Goal: Submit feedback/report problem: Submit feedback/report problem

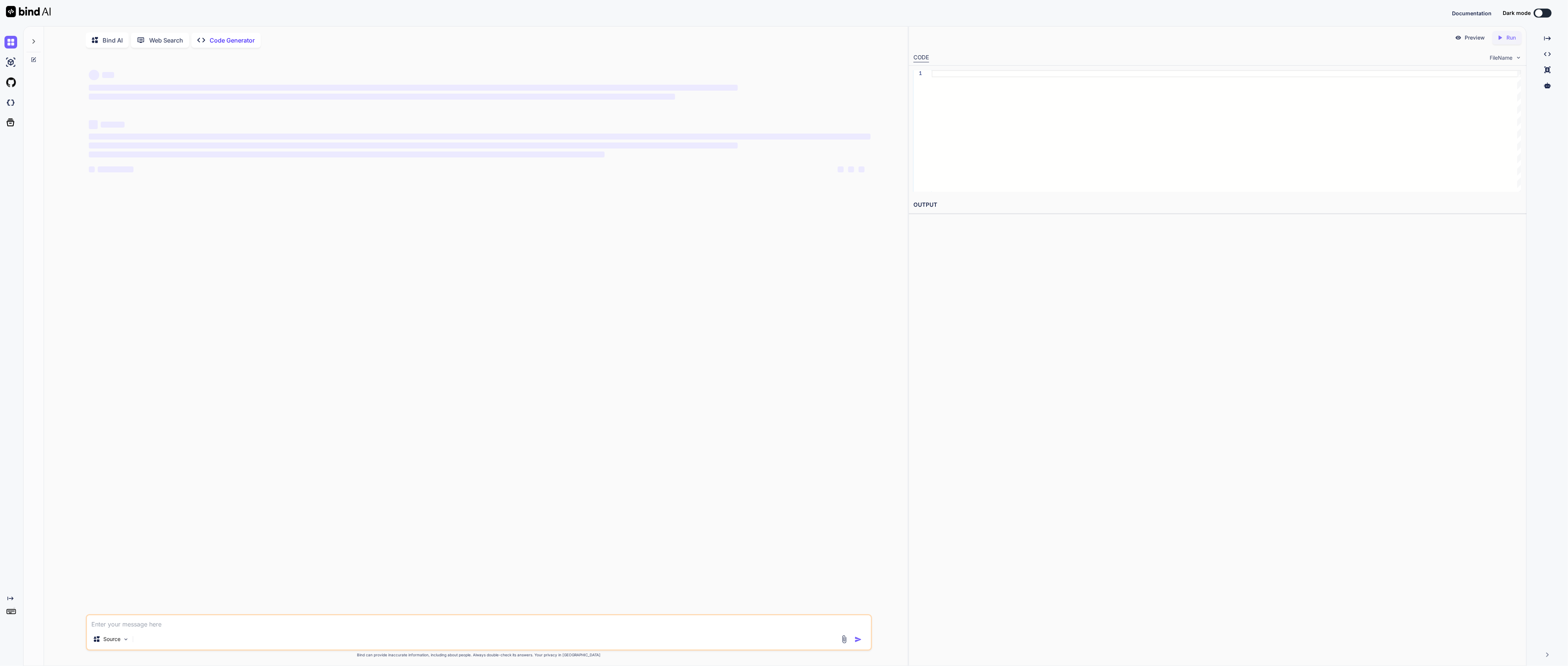
type textarea "x"
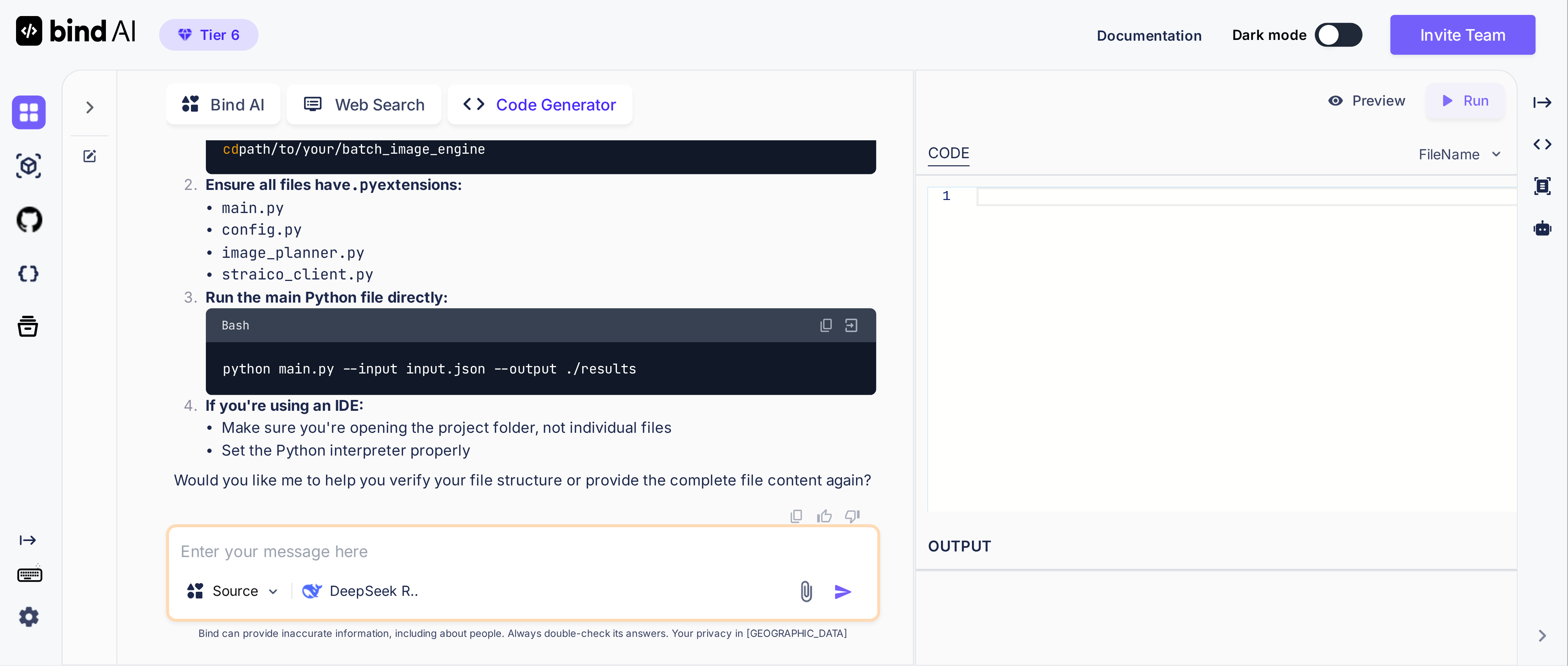
scroll to position [4751, 0]
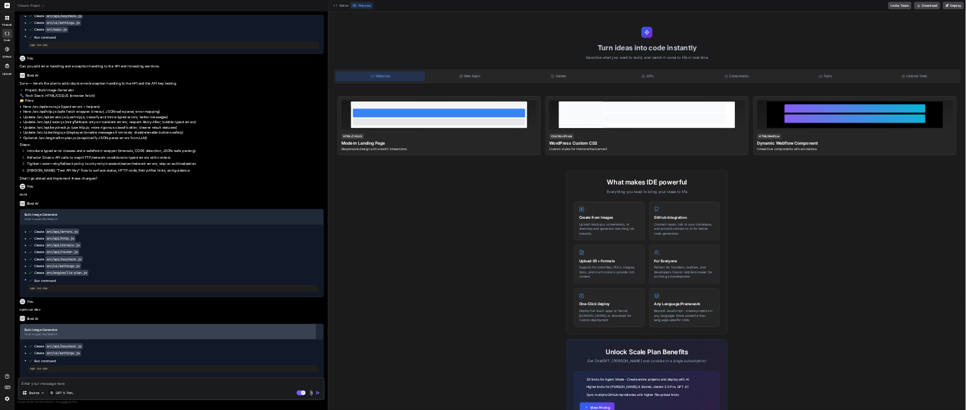
scroll to position [1188, 0]
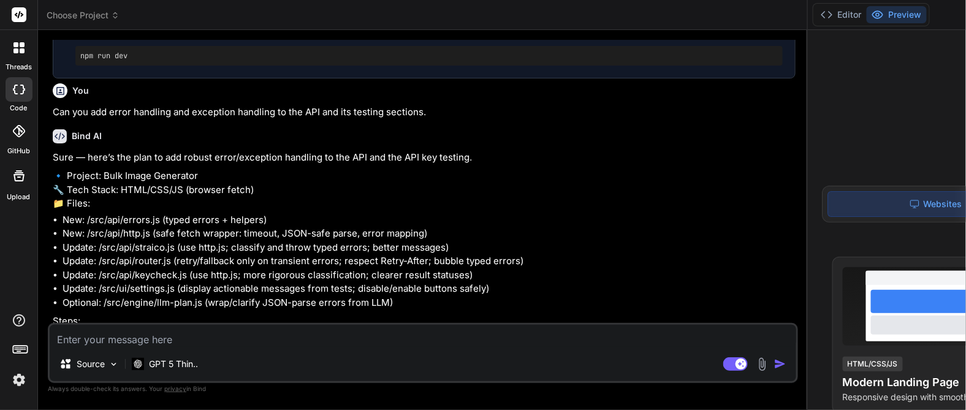
type textarea "x"
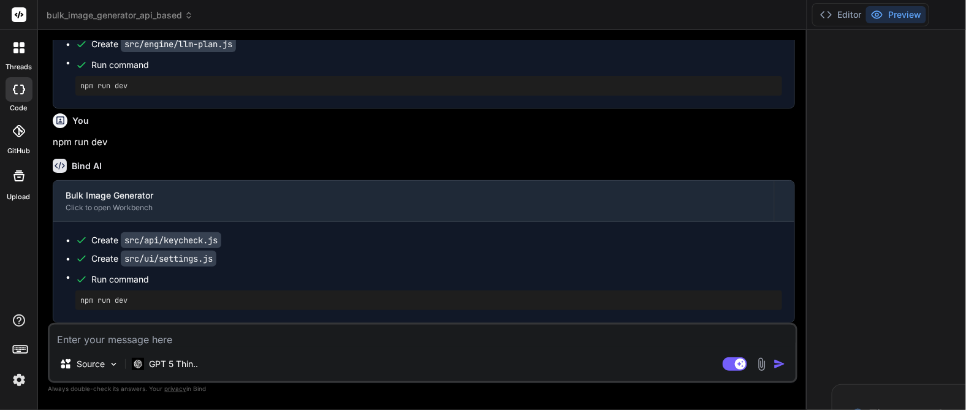
scroll to position [1846, 0]
click at [167, 342] on textarea at bounding box center [423, 336] width 746 height 22
type textarea "I"
type textarea "x"
type textarea "I"
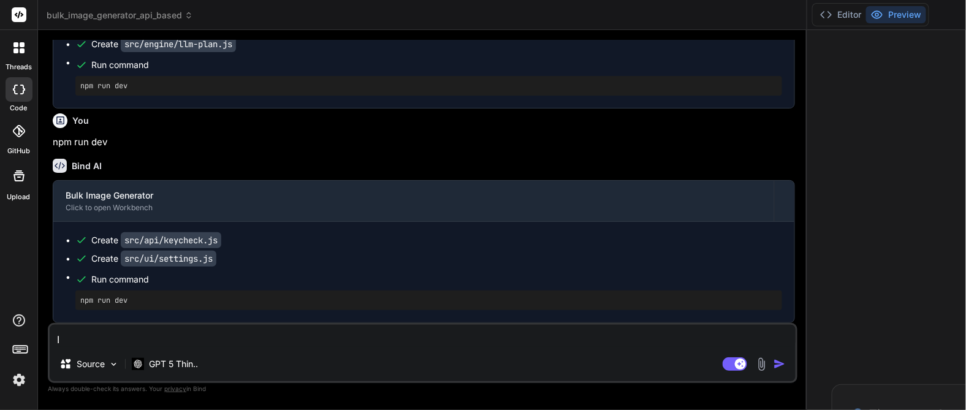
type textarea "x"
type textarea "I a"
type textarea "x"
type textarea "I am"
type textarea "x"
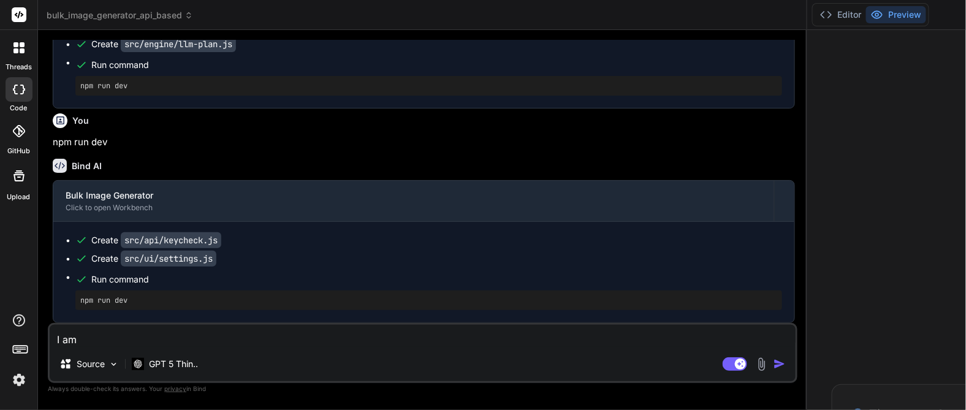
type textarea "I am"
type textarea "x"
type textarea "I am h"
type textarea "x"
type textarea "I am ha"
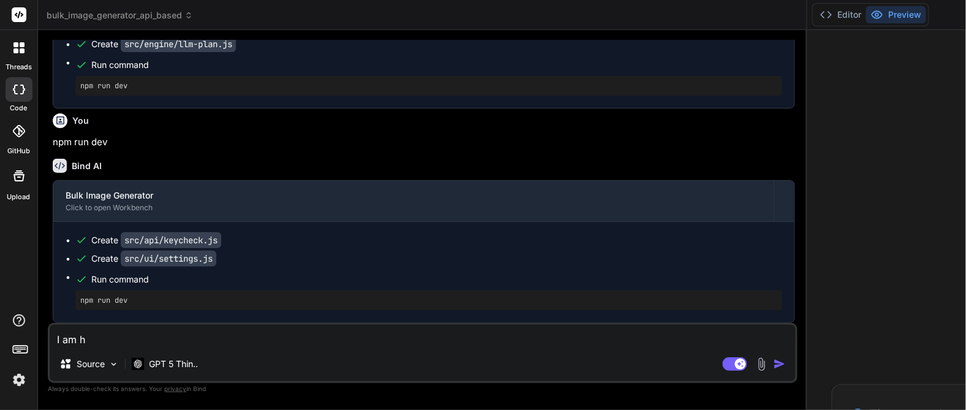
type textarea "x"
type textarea "I am hav"
type textarea "x"
type textarea "I am havi"
type textarea "x"
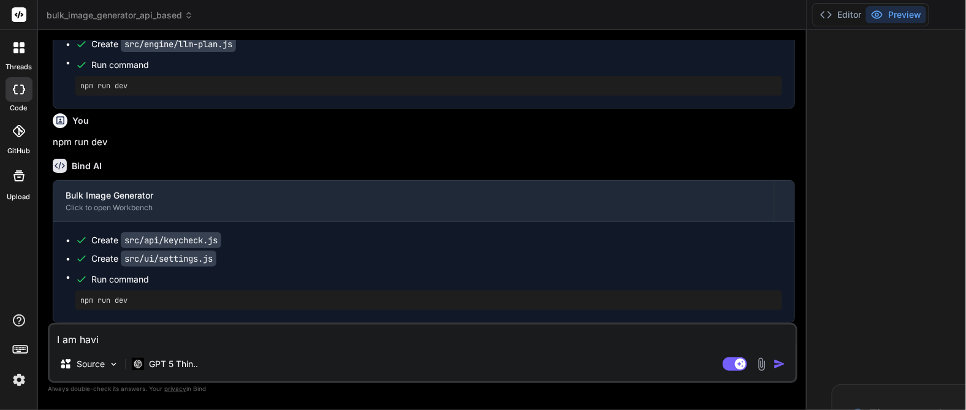
type textarea "I am havin"
type textarea "x"
type textarea "I am having"
type textarea "x"
type textarea "I am having"
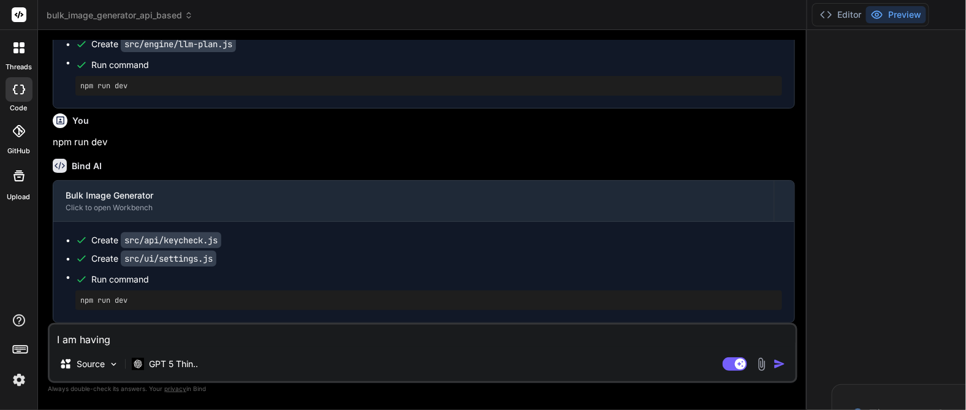
type textarea "x"
type textarea "I am having p"
type textarea "x"
type textarea "I am having pr"
type textarea "x"
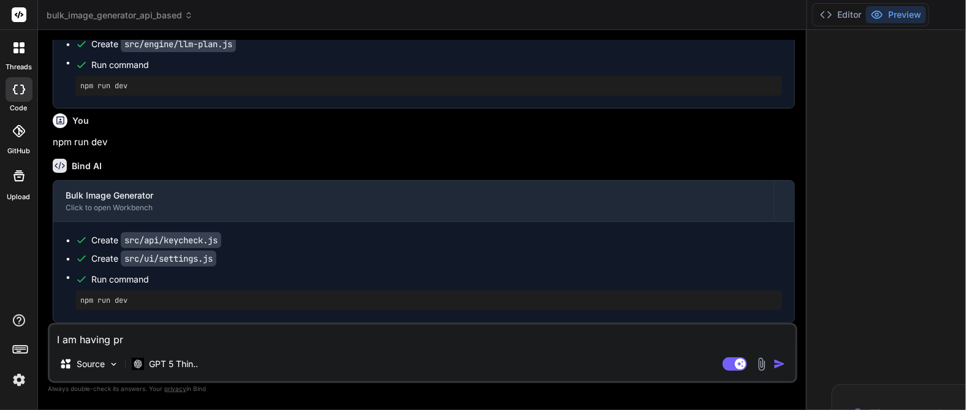
type textarea "I am having pro"
type textarea "x"
type textarea "I am having prob"
type textarea "x"
type textarea "I am having probl"
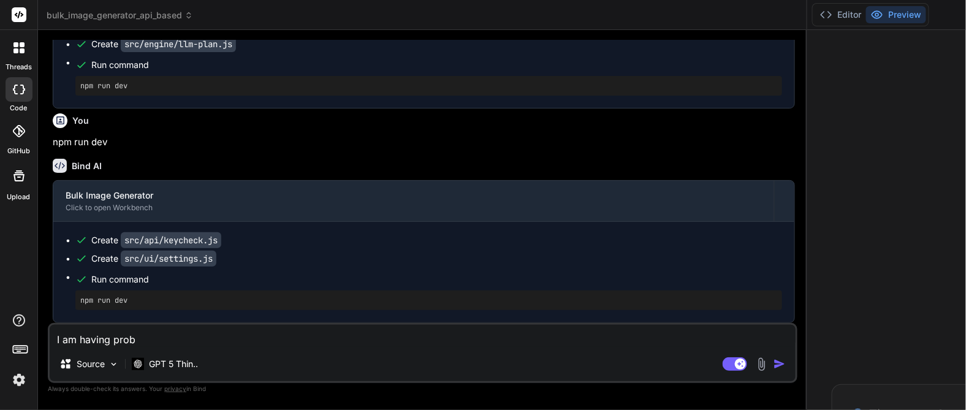
type textarea "x"
type textarea "I am having proble"
type textarea "x"
type textarea "I am having problem"
type textarea "x"
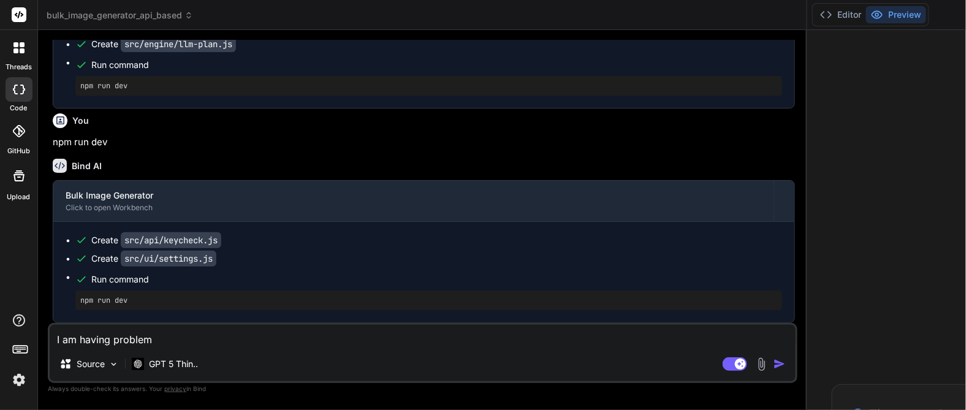
scroll to position [105, 0]
type textarea "I am having problems"
type textarea "x"
type textarea "I am having problems"
type textarea "x"
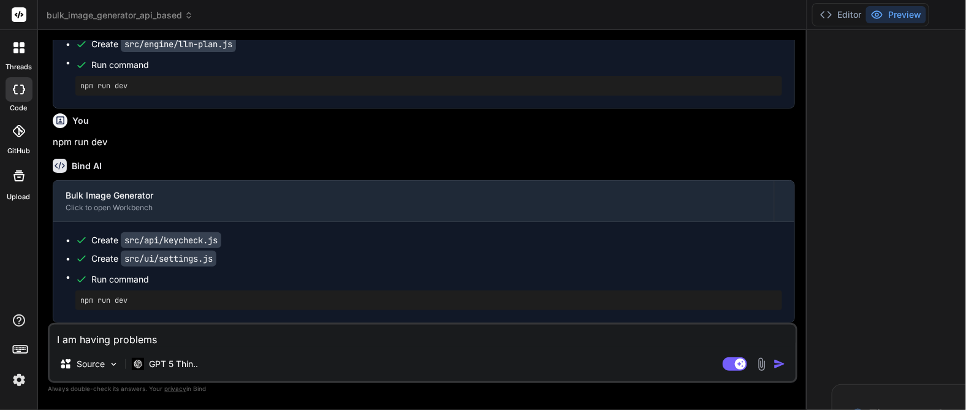
type textarea "I am having problems i"
type textarea "x"
type textarea "I am having problems in"
type textarea "x"
type textarea "I am having problems in"
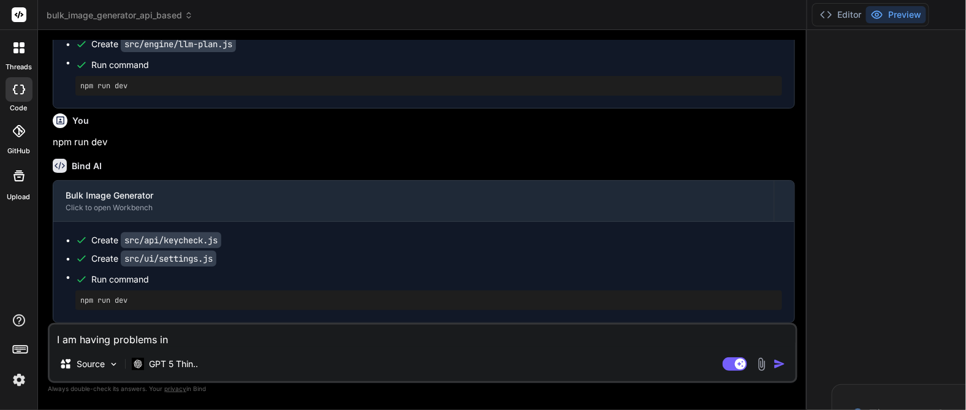
type textarea "x"
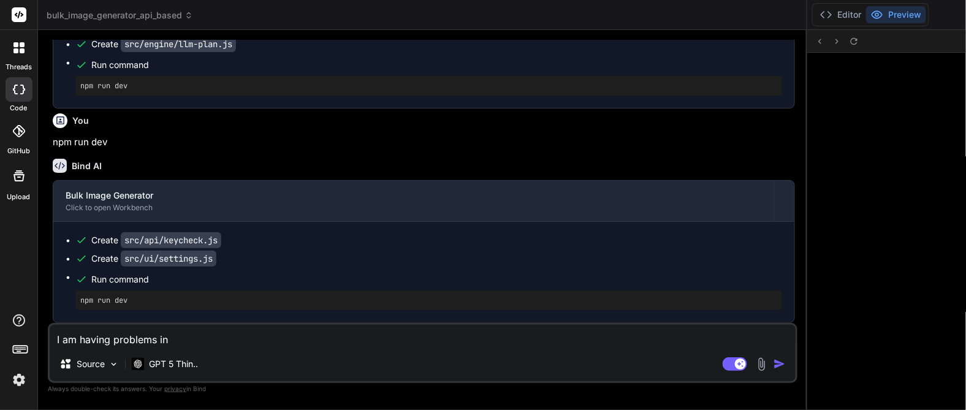
type textarea "I am having problems in h"
type textarea "x"
type textarea "I am having problems in"
type textarea "x"
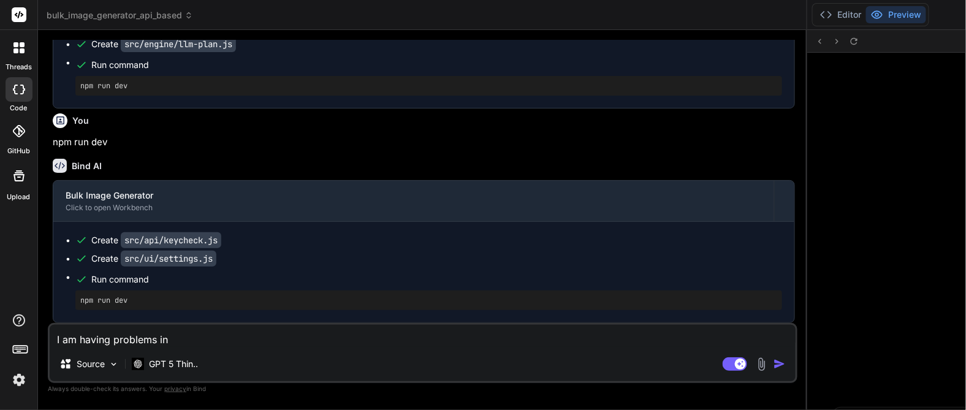
type textarea "I am having problems in t"
type textarea "x"
type textarea "I am having problems in th"
type textarea "x"
type textarea "I am having problems in thi"
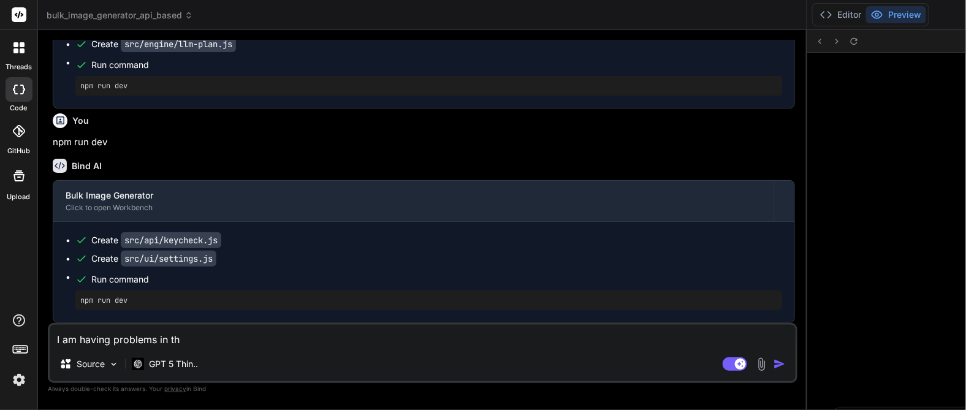
type textarea "x"
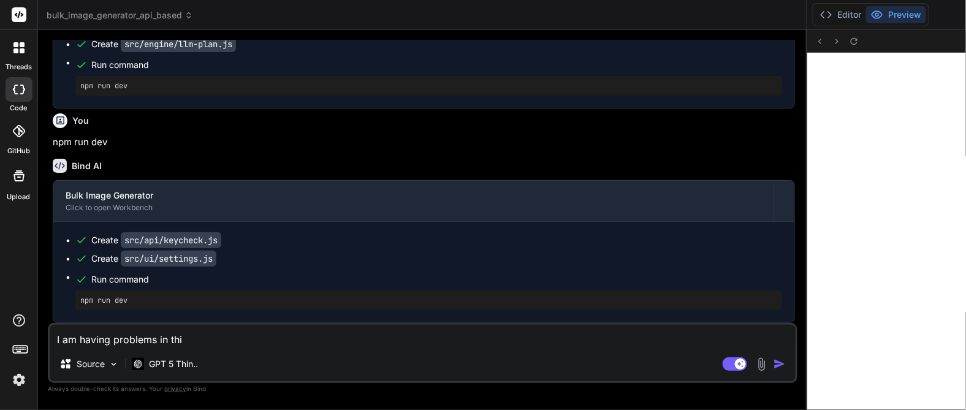
type textarea "I am having problems in this"
type textarea "x"
type textarea "I am having problems in this"
type textarea "x"
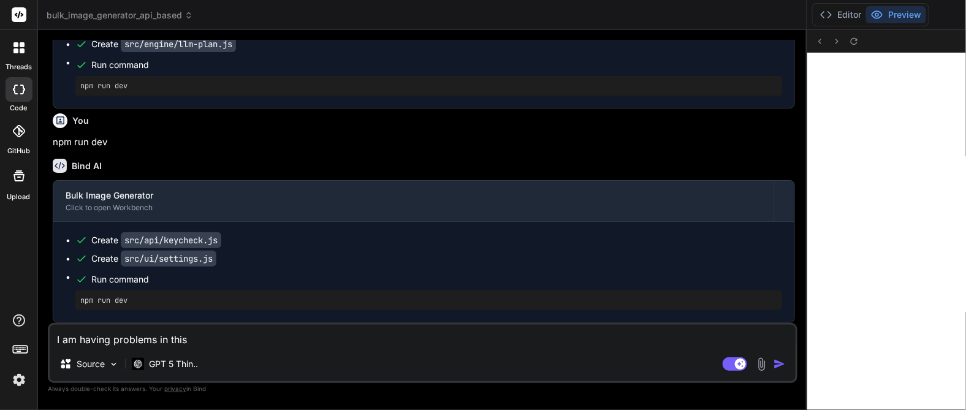
type textarea "I am having problems in this"
type textarea "x"
type textarea "I am having problems in this s"
type textarea "x"
type textarea "I am having problems in this se"
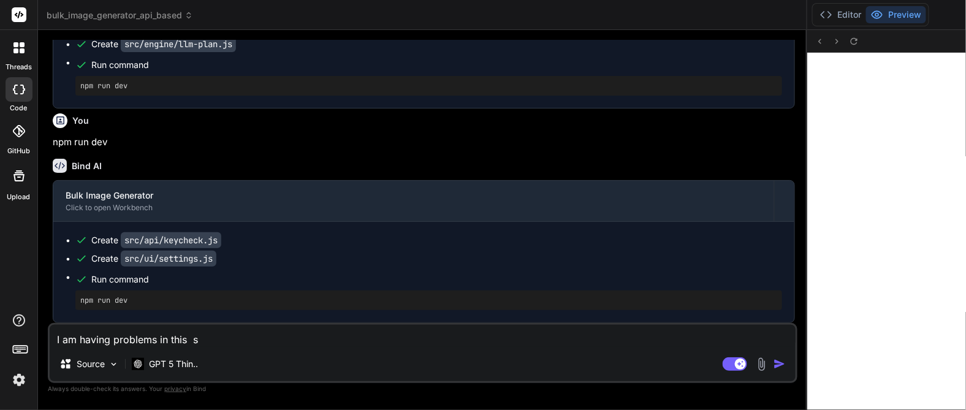
type textarea "x"
type textarea "I am having problems in this sec"
type textarea "x"
type textarea "I am having problems in this sect"
type textarea "x"
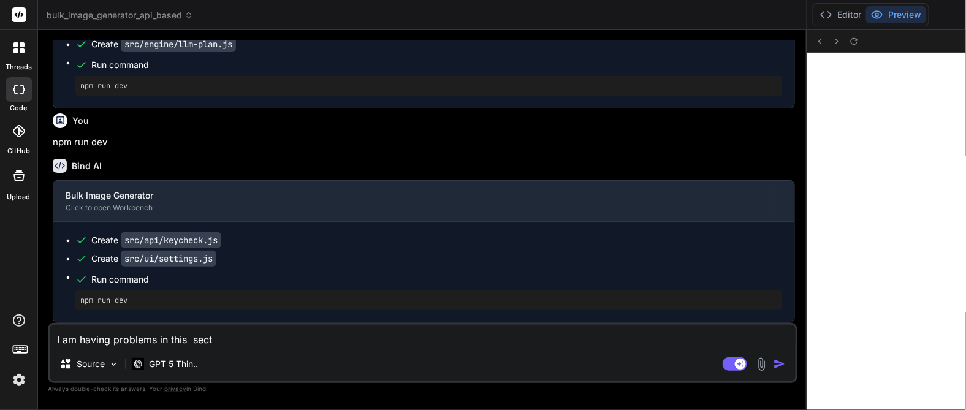
type textarea "I am having problems in this secti"
type textarea "x"
type textarea "I am having problems in this sectio"
type textarea "x"
type textarea "I am having problems in this section"
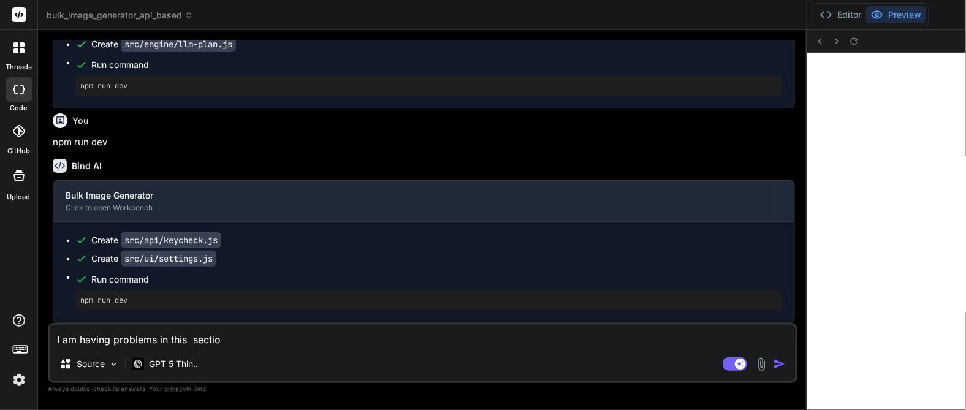
type textarea "x"
type textarea "I am having problems in this section."
type textarea "x"
type textarea "I am having problems in this section."
type textarea "x"
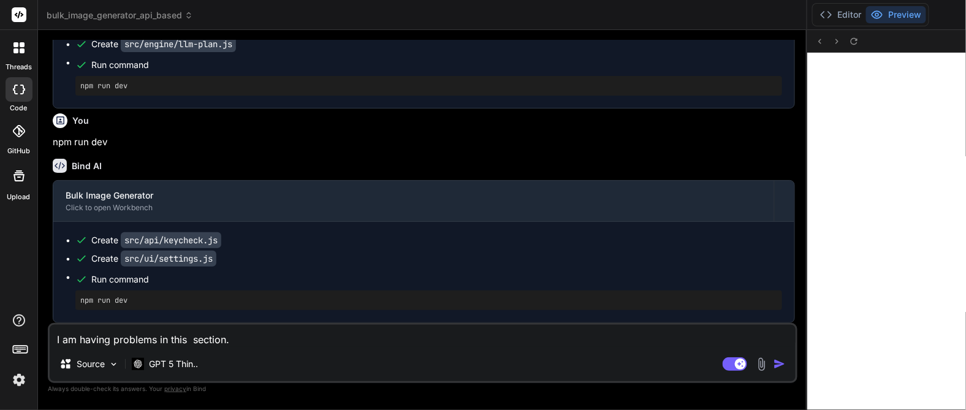
type textarea "I am having problems in this section. Max Retries 2 LLM Model (Straico) straico…"
type textarea "x"
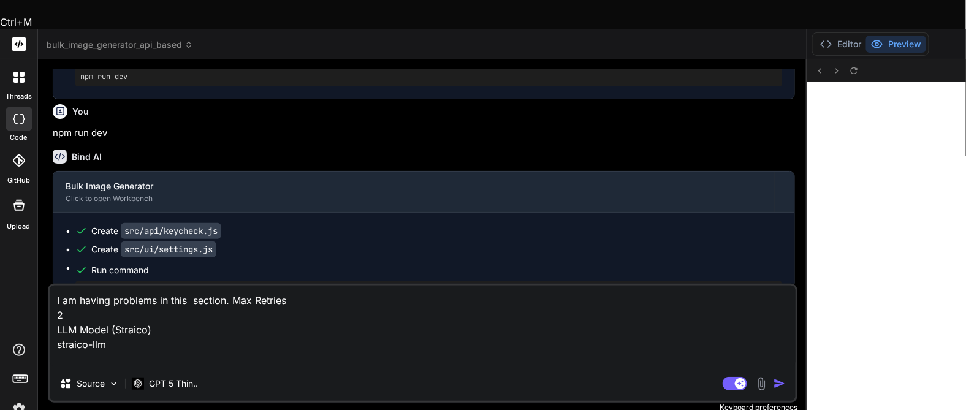
type textarea "I am having problems in this section. LLM Model (Straico) straico-llm"
type textarea "x"
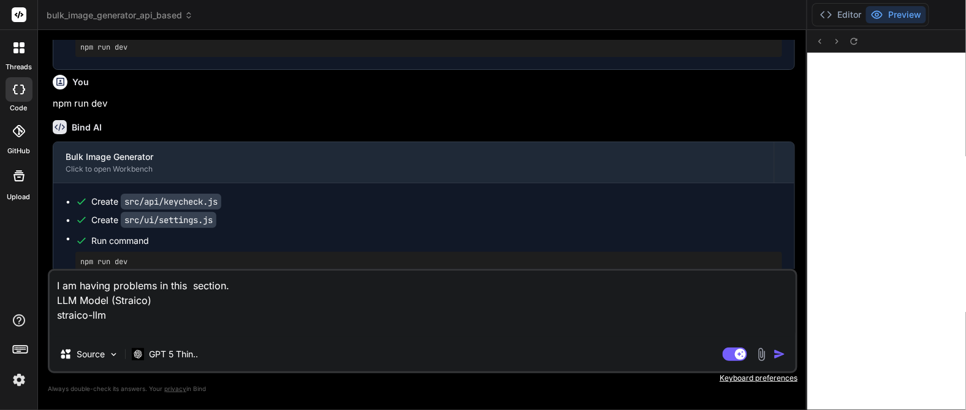
type textarea "I am having problems in this section. "LLM Model (Straico) straico-llm"
type textarea "x"
type textarea "I am having problems in this section. "LLM Model (Straico) straico-llm""
type textarea "x"
click at [190, 283] on textarea "I am having problems in this section. "LLM Model (Straico) straico-llm"" at bounding box center [423, 304] width 746 height 66
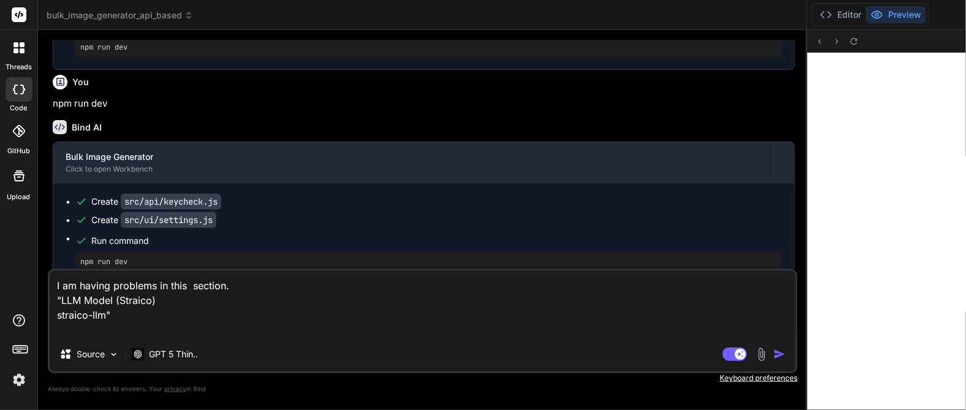
type textarea "I am having problems in this section. "LLM Model (Straico) straico-llm""
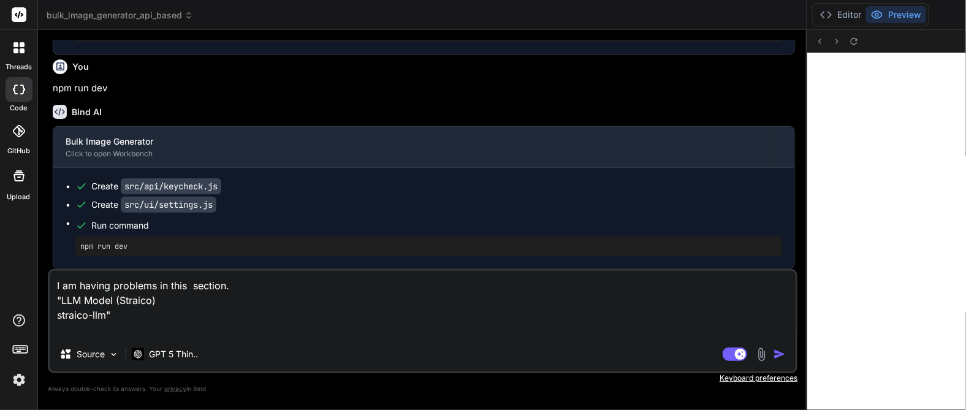
scroll to position [1900, 0]
click at [146, 325] on textarea "I am having problems in this section. "LLM Model (Straico) straico-llm"" at bounding box center [423, 304] width 746 height 66
click at [96, 335] on textarea "I am having problems in this section. "LLM Model (Straico) straico-llm"" at bounding box center [423, 304] width 746 height 66
type textarea "x"
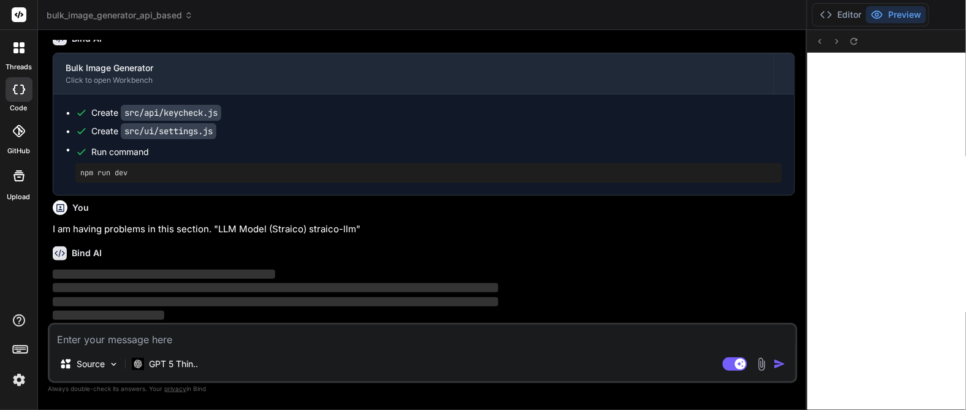
scroll to position [1973, 0]
type textarea "a"
type textarea "x"
type textarea "ac"
type textarea "x"
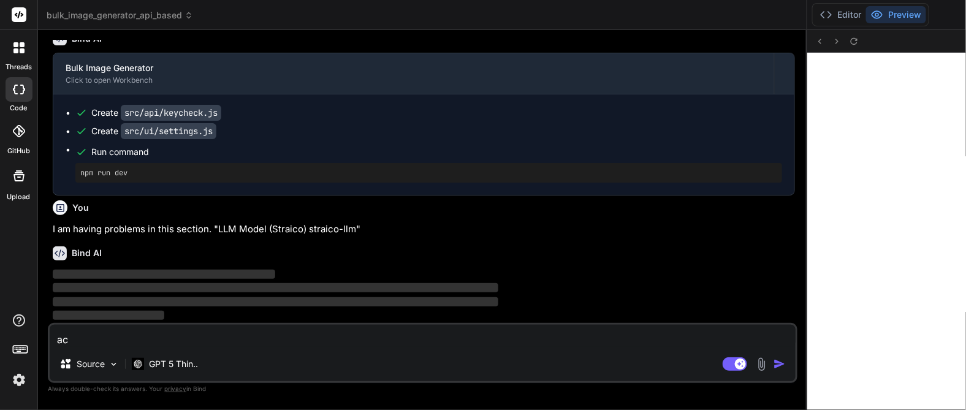
type textarea "act"
type textarea "x"
type textarea "actu"
type textarea "x"
type textarea "actua"
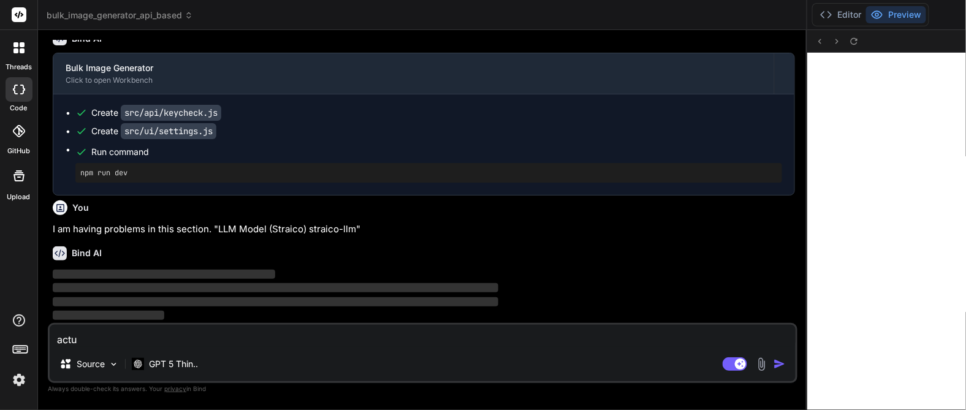
type textarea "x"
type textarea "actual"
type textarea "x"
type textarea "actuall"
type textarea "x"
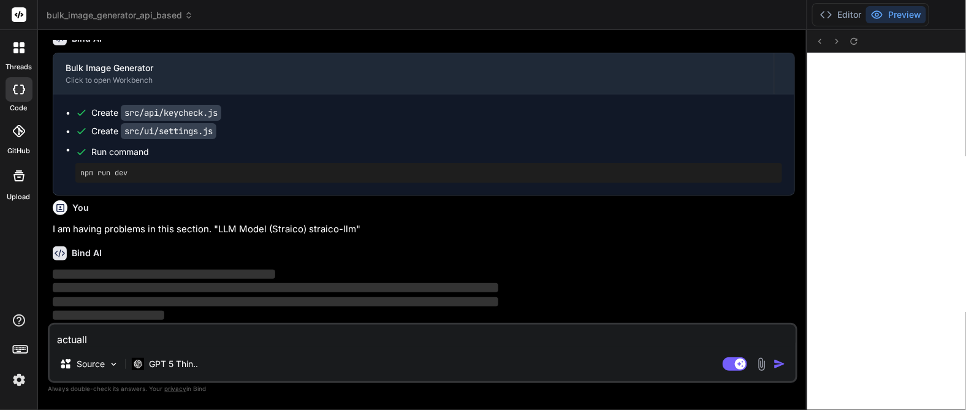
type textarea "actually"
type textarea "x"
type textarea "actually"
type textarea "x"
type textarea "actually y"
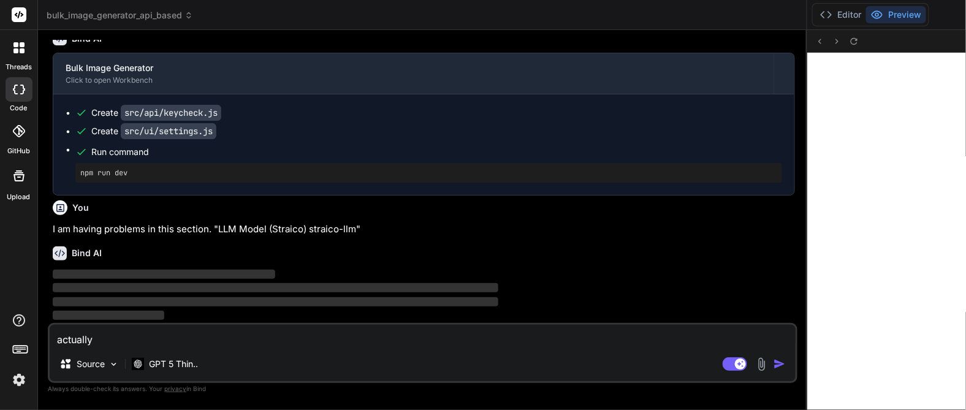
type textarea "x"
type textarea "actually yo"
type textarea "x"
type textarea "actually you"
type textarea "x"
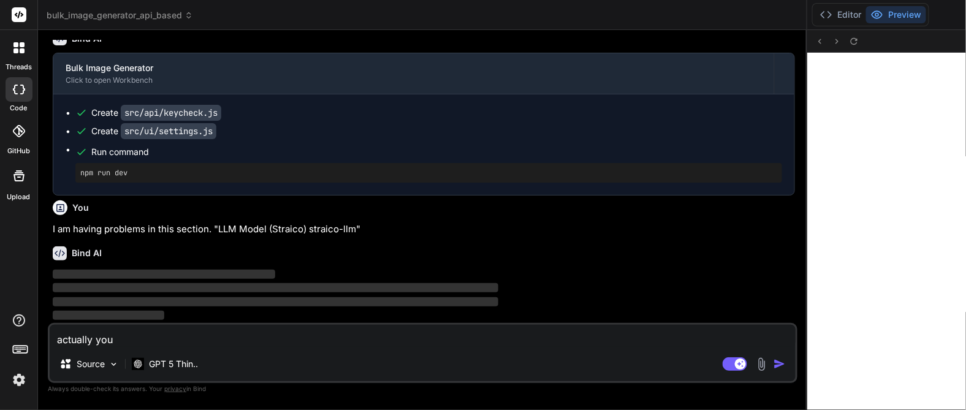
type textarea "actually you"
type textarea "x"
type textarea "actually you a"
type textarea "x"
type textarea "actually you ar"
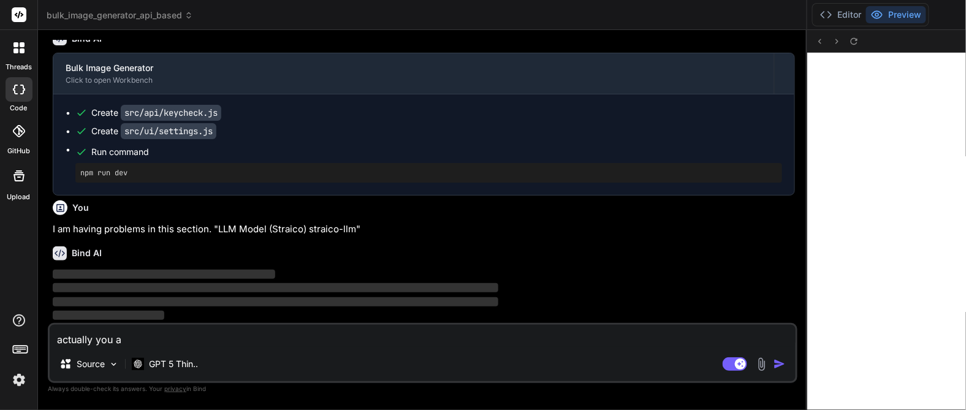
type textarea "x"
type textarea "actually you are"
type textarea "x"
type textarea "actually you are"
type textarea "x"
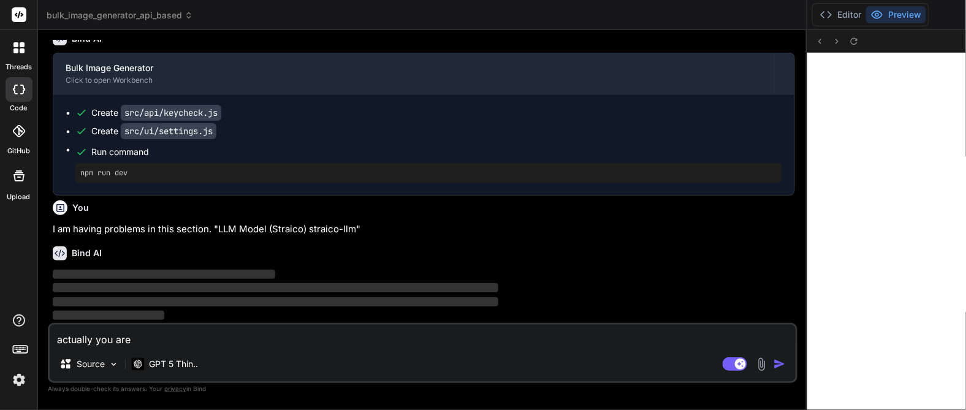
type textarea "actually you are n"
type textarea "x"
type textarea "actually you are no"
type textarea "x"
type textarea "actually you are not"
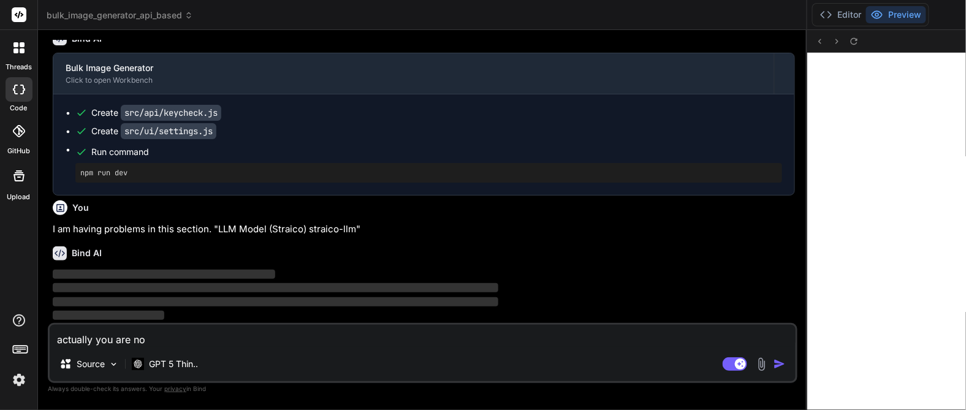
type textarea "x"
type textarea "actually you are not"
type textarea "x"
type textarea "actually you are not f"
type textarea "x"
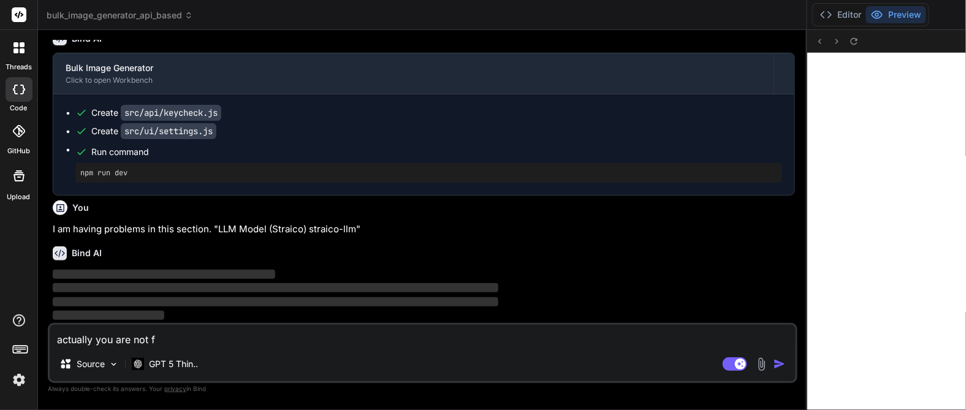
type textarea "actually you are not fo"
type textarea "x"
type textarea "actually you are not fol"
type textarea "x"
type textarea "actually you are not foll"
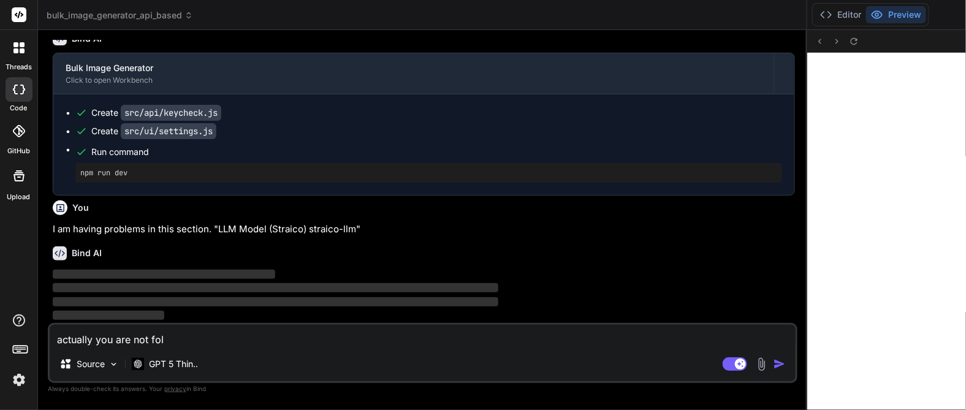
type textarea "x"
type textarea "actually you are not follo"
type textarea "x"
type textarea "actually you are not follow"
type textarea "x"
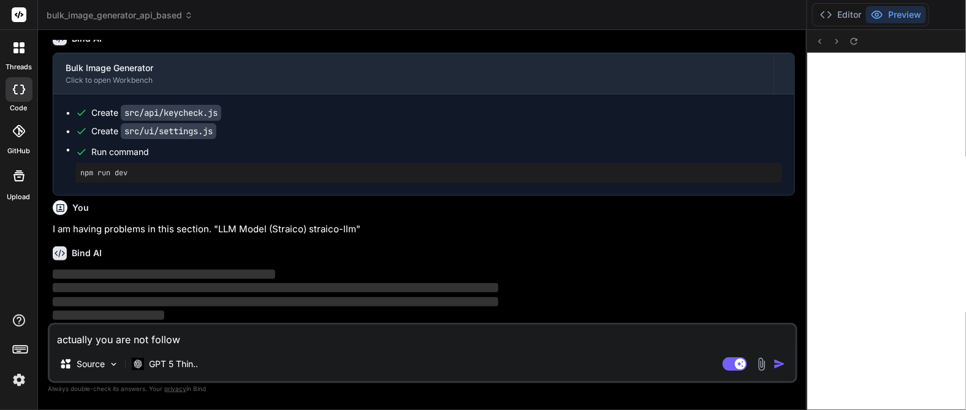
type textarea "actually you are not followi"
type textarea "x"
type textarea "actually you are not followin"
type textarea "x"
type textarea "actually you are not following"
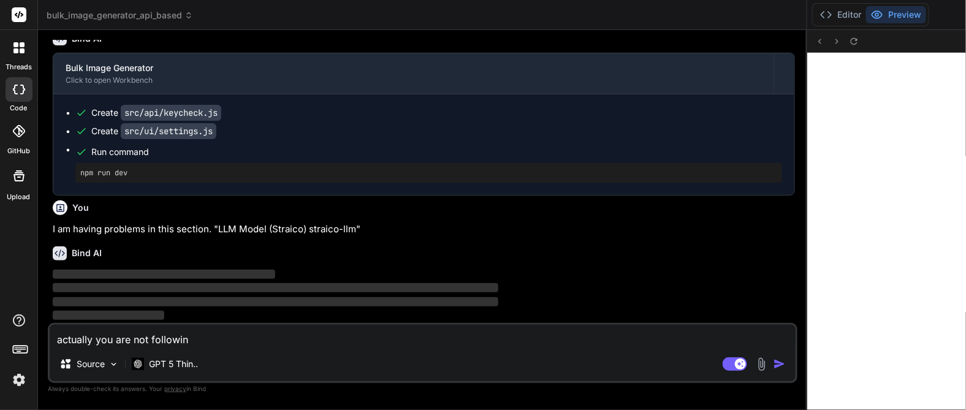
type textarea "x"
type textarea "actually you are not following"
type textarea "x"
type textarea "actually you are not following t"
type textarea "x"
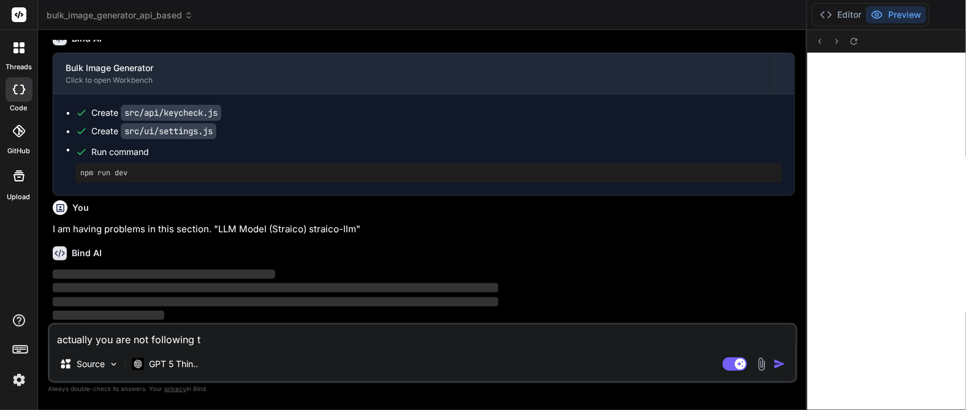
type textarea "actually you are not following th"
type textarea "x"
type textarea "actually you are not following the"
type textarea "x"
type textarea "actually you are not following the"
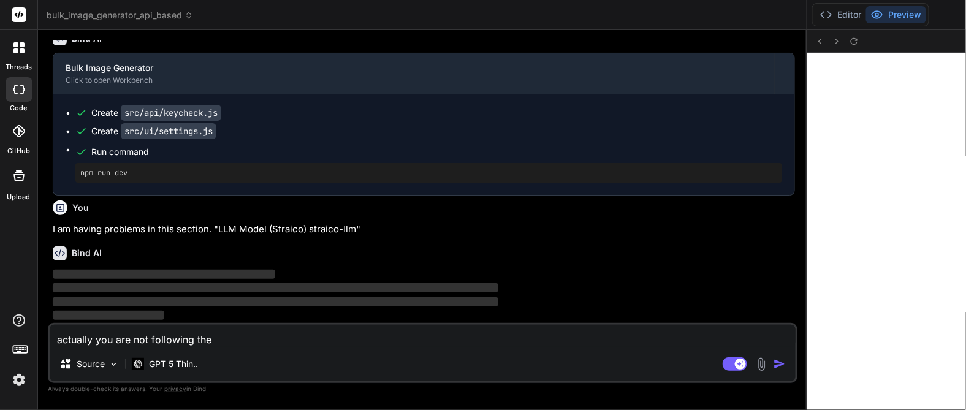
type textarea "x"
type textarea "actually you are not following the f"
type textarea "x"
type textarea "actually you are not following the"
type textarea "x"
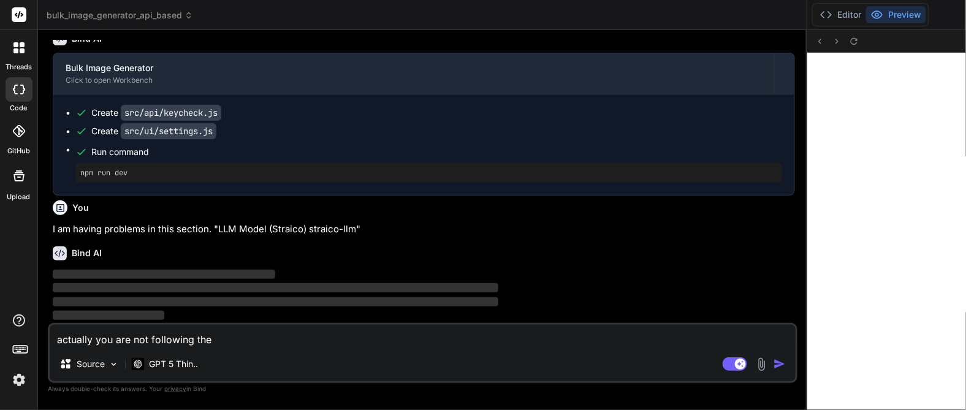
type textarea "actually you are not following the m"
type textarea "x"
type textarea "actually you are not following the mo"
type textarea "x"
type textarea "actually you are not following the mod"
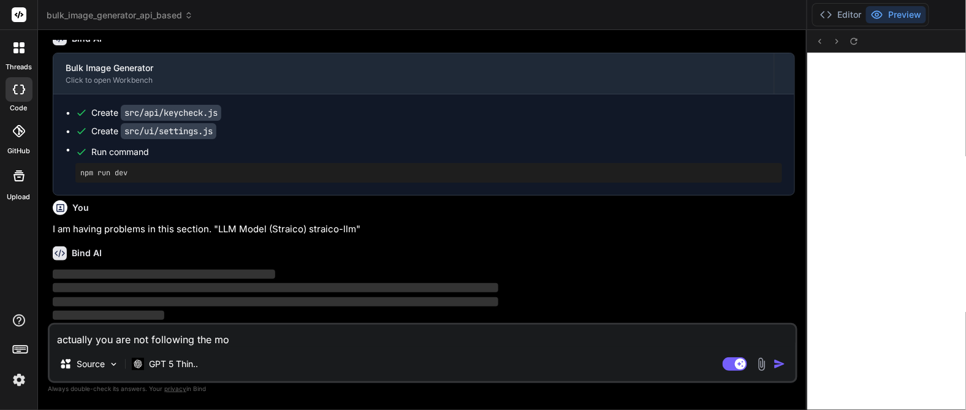
type textarea "x"
type textarea "actually you are not following the mode"
type textarea "x"
type textarea "actually you are not following the model"
type textarea "x"
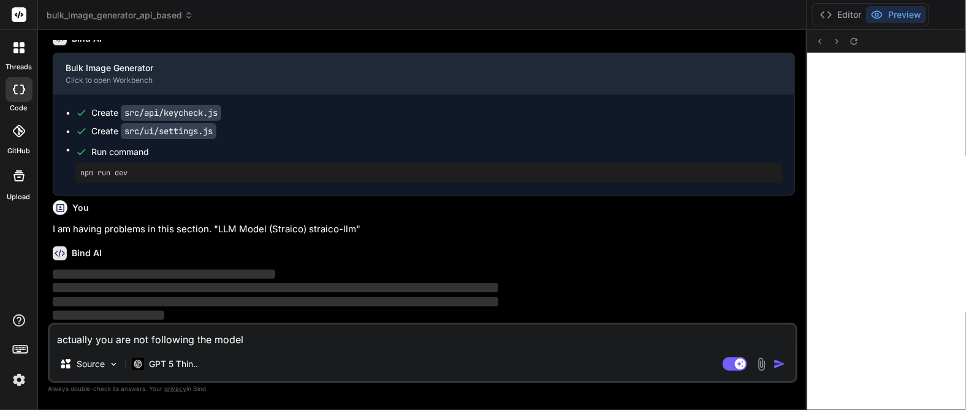
type textarea "actually you are not following the model"
type textarea "x"
type textarea "actually you are not following the model r"
type textarea "x"
type textarea "actually you are not following the model ru"
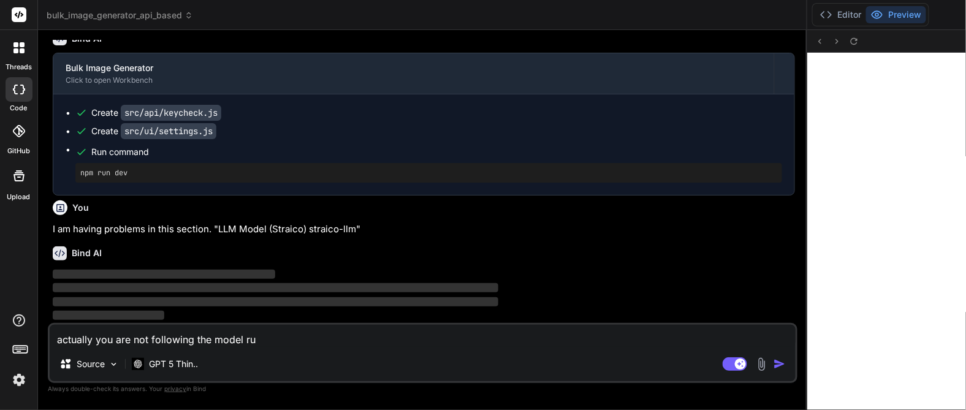
type textarea "x"
type textarea "actually you are not following the model rul"
type textarea "x"
type textarea "actually you are not following the model rule"
type textarea "x"
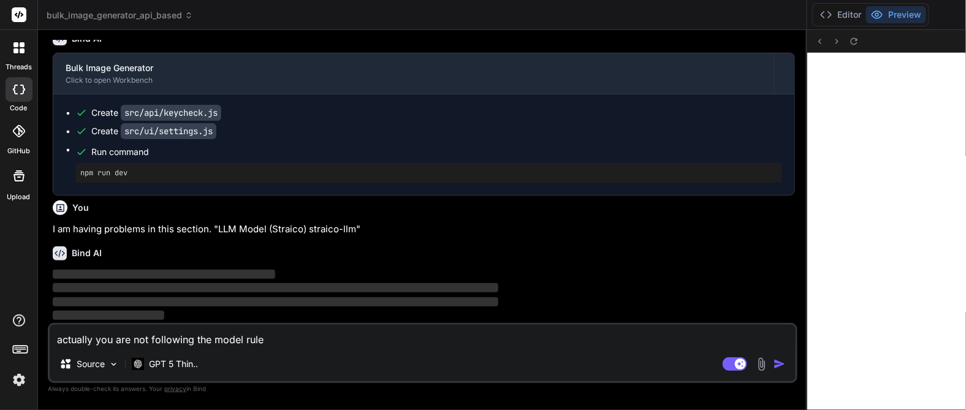
type textarea "actually you are not following the model rules"
type textarea "x"
type textarea "actually you are not following the model rules"
type textarea "x"
type textarea "actually you are not following the model rules r"
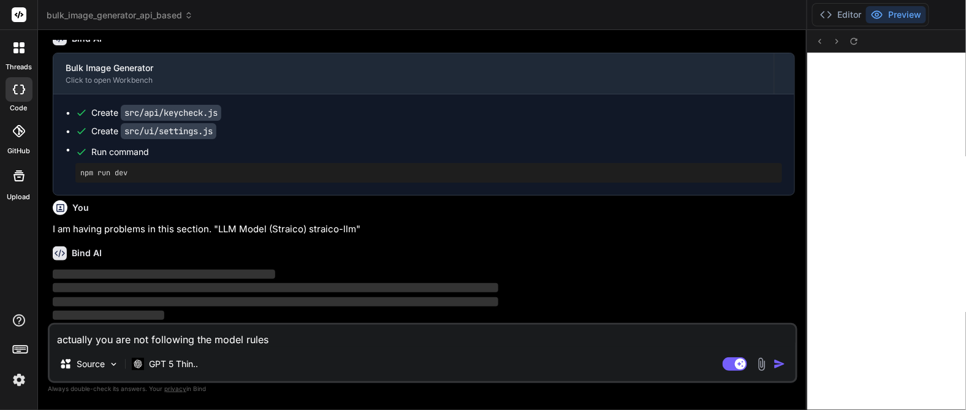
type textarea "x"
type textarea "actually you are not following the model rules re"
type textarea "x"
type textarea "actually you are not following the model rules reg"
type textarea "x"
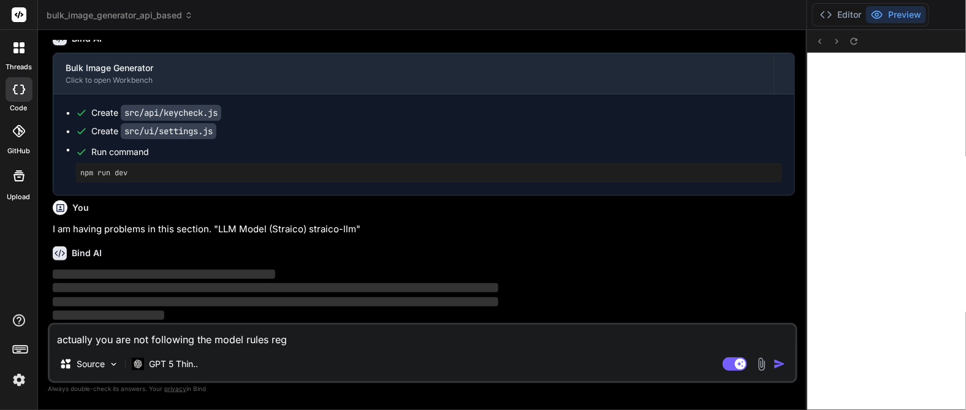
type textarea "actually you are not following the model rules regu"
type textarea "x"
type textarea "actually you are not following the model rules regua"
click at [531, 343] on textarea "actually you are not following the model rules regulation. i Need a drop down l…" at bounding box center [423, 336] width 746 height 22
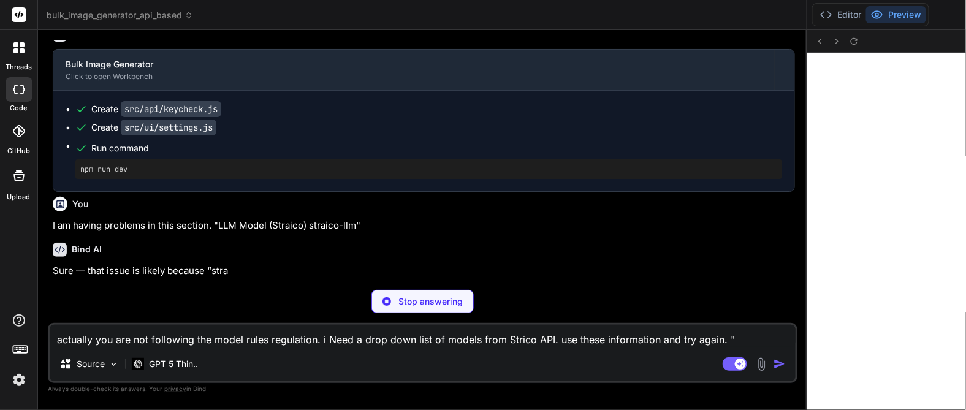
paste textarea "PUT Update RAG https://api.straico.com/v0/rag/<rag-id> This endpoint is used to…"
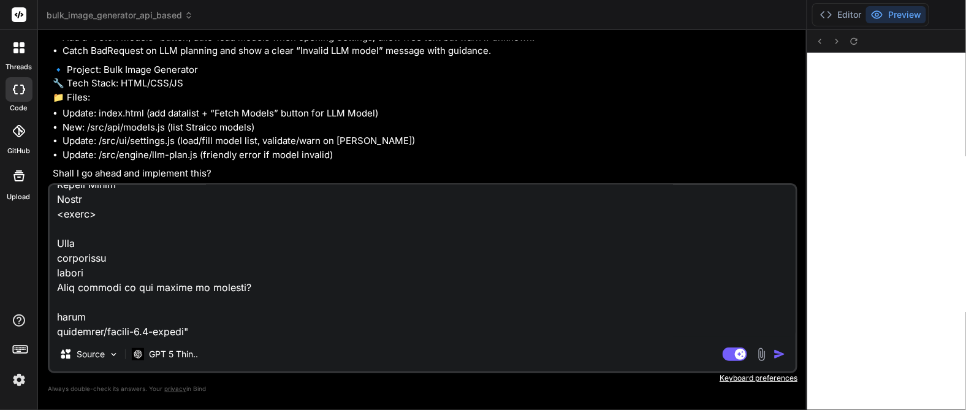
scroll to position [2300, 0]
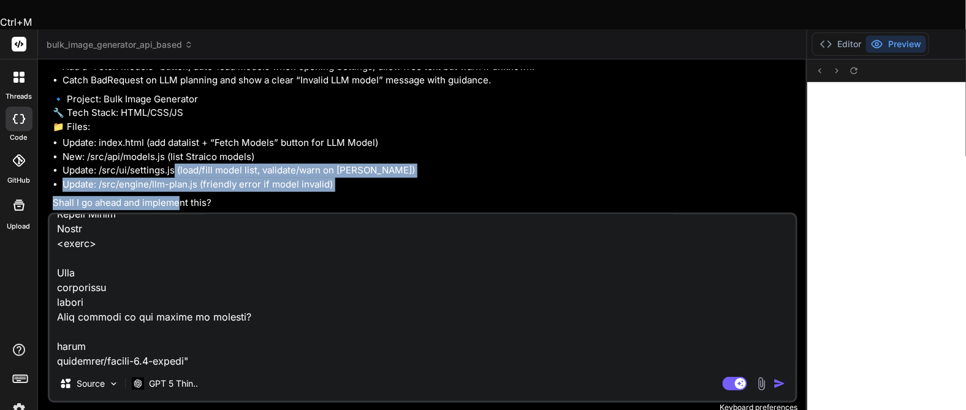
drag, startPoint x: 172, startPoint y: 137, endPoint x: 179, endPoint y: 174, distance: 38.1
click at [179, 174] on div "Sure — that issue is likely because “straico-llm” is a placeholder and not an a…" at bounding box center [424, 104] width 742 height 213
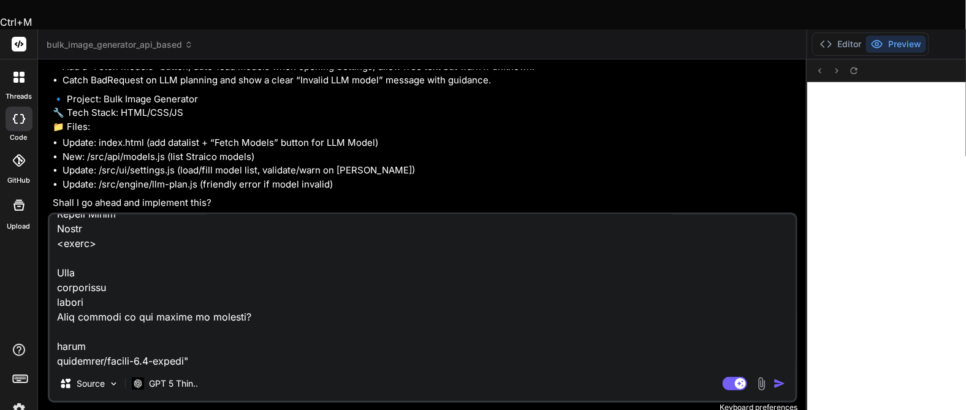
click at [239, 196] on p "Shall I go ahead and implement this?" at bounding box center [424, 203] width 742 height 14
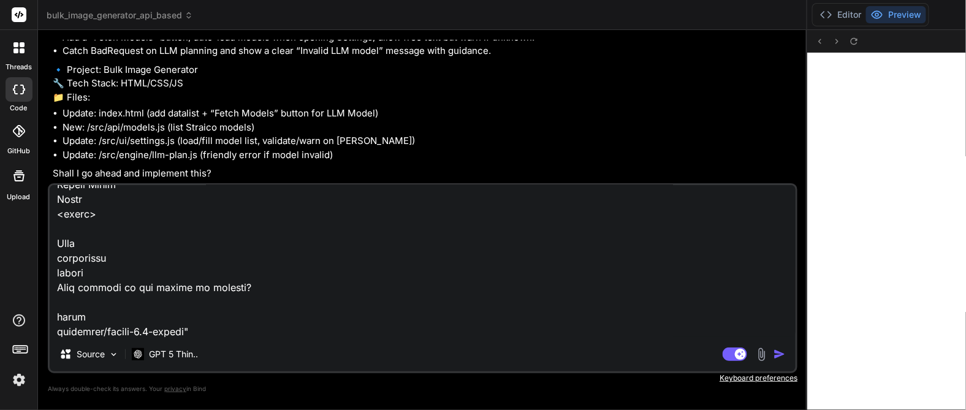
click at [116, 217] on textarea at bounding box center [423, 261] width 746 height 152
click at [117, 218] on textarea at bounding box center [423, 261] width 746 height 152
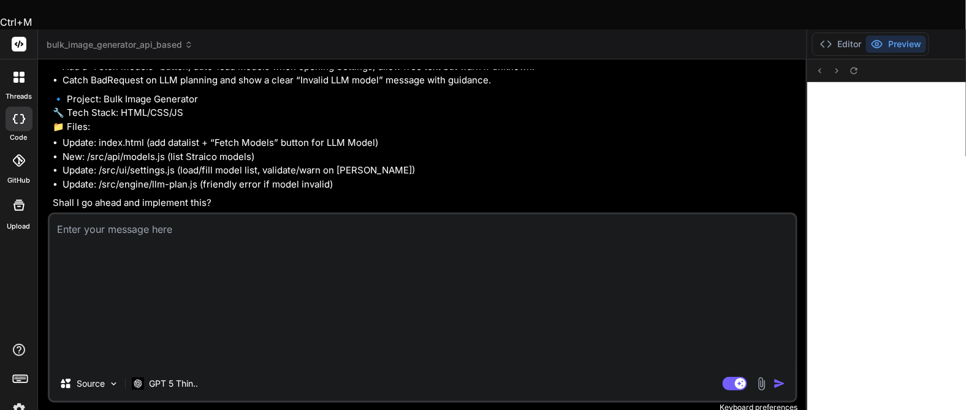
scroll to position [2161, 0]
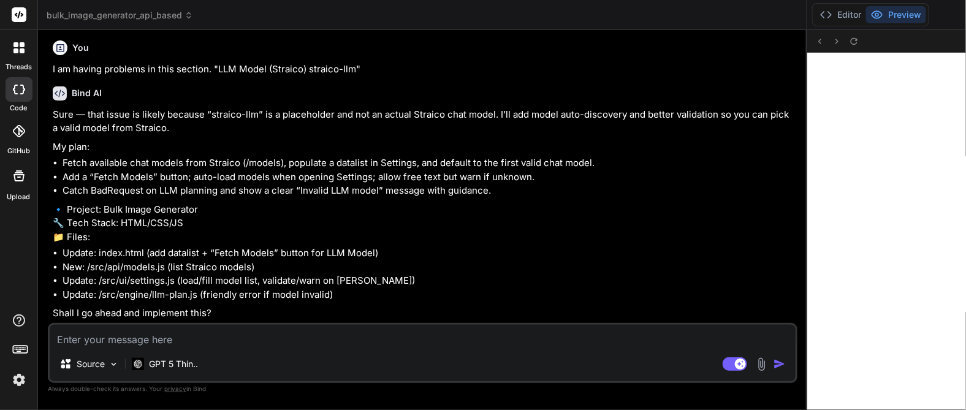
click at [174, 344] on textarea at bounding box center [423, 336] width 746 height 22
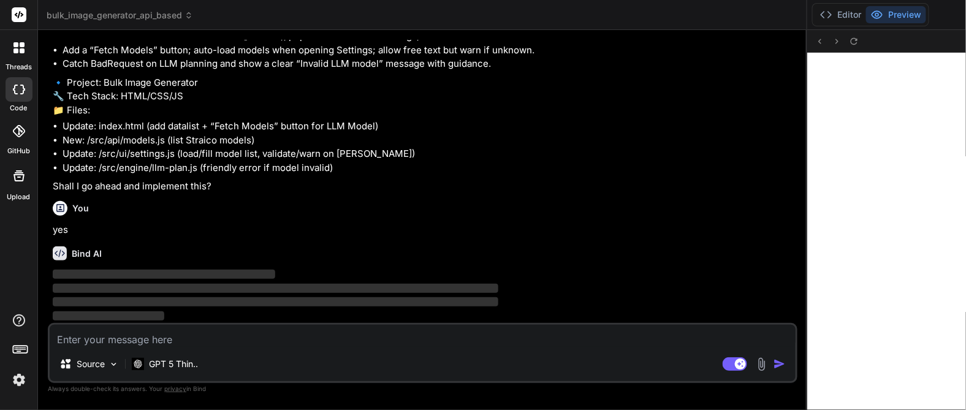
scroll to position [2247, 0]
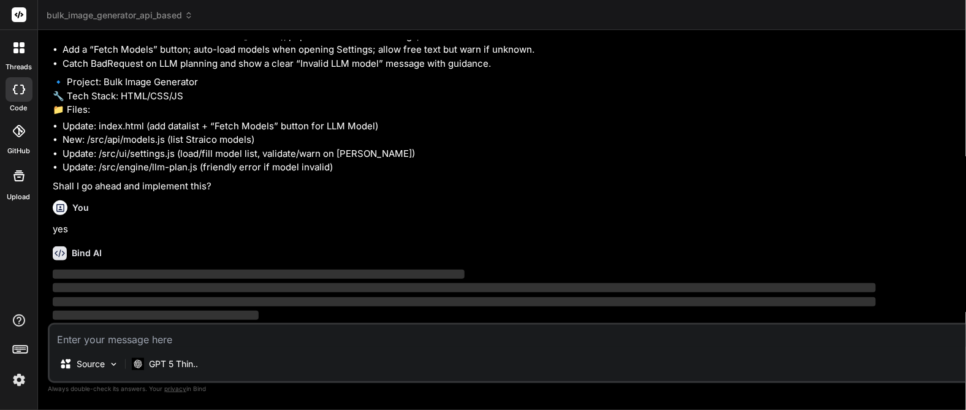
drag, startPoint x: 806, startPoint y: 243, endPoint x: 755, endPoint y: 246, distance: 51.5
click at [755, 246] on div "Bind AI Web Search Created with Pixso. Code Generator You give me sample input …" at bounding box center [737, 220] width 1398 height 380
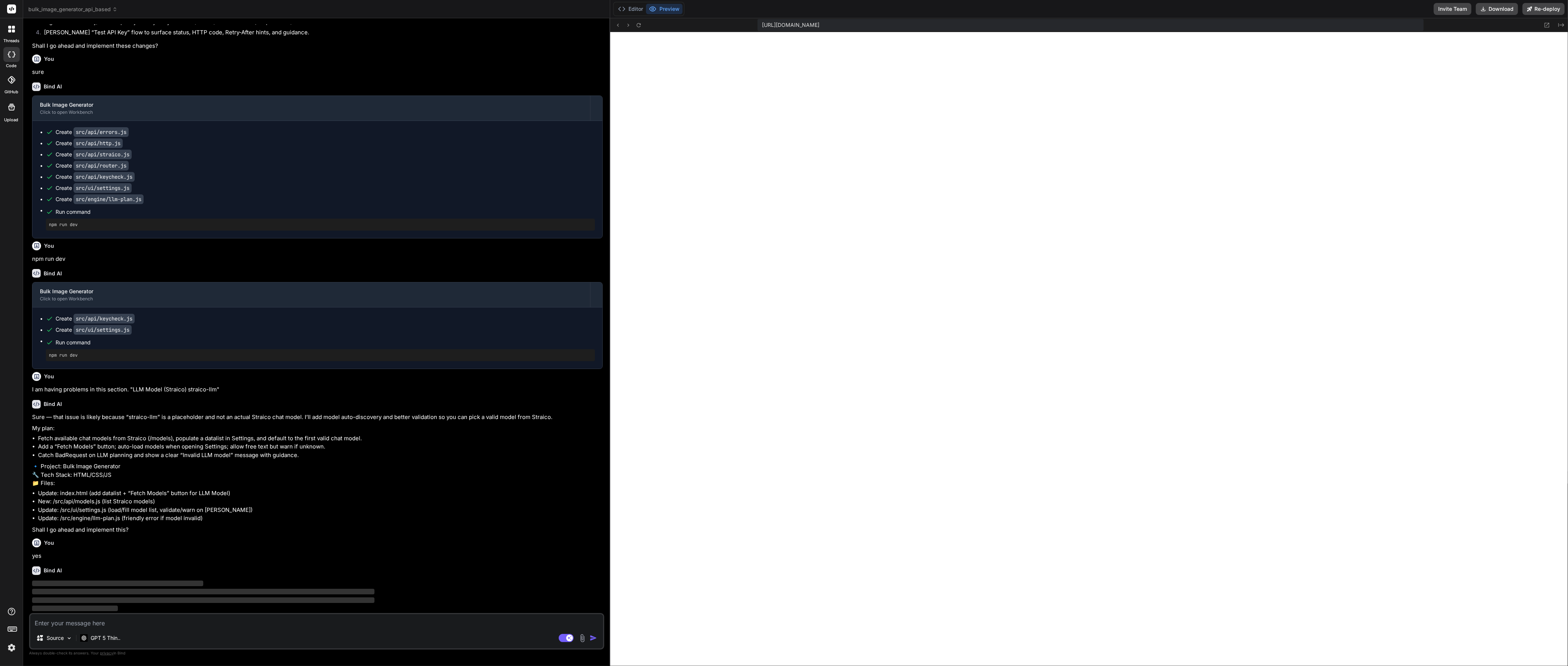
scroll to position [983, 0]
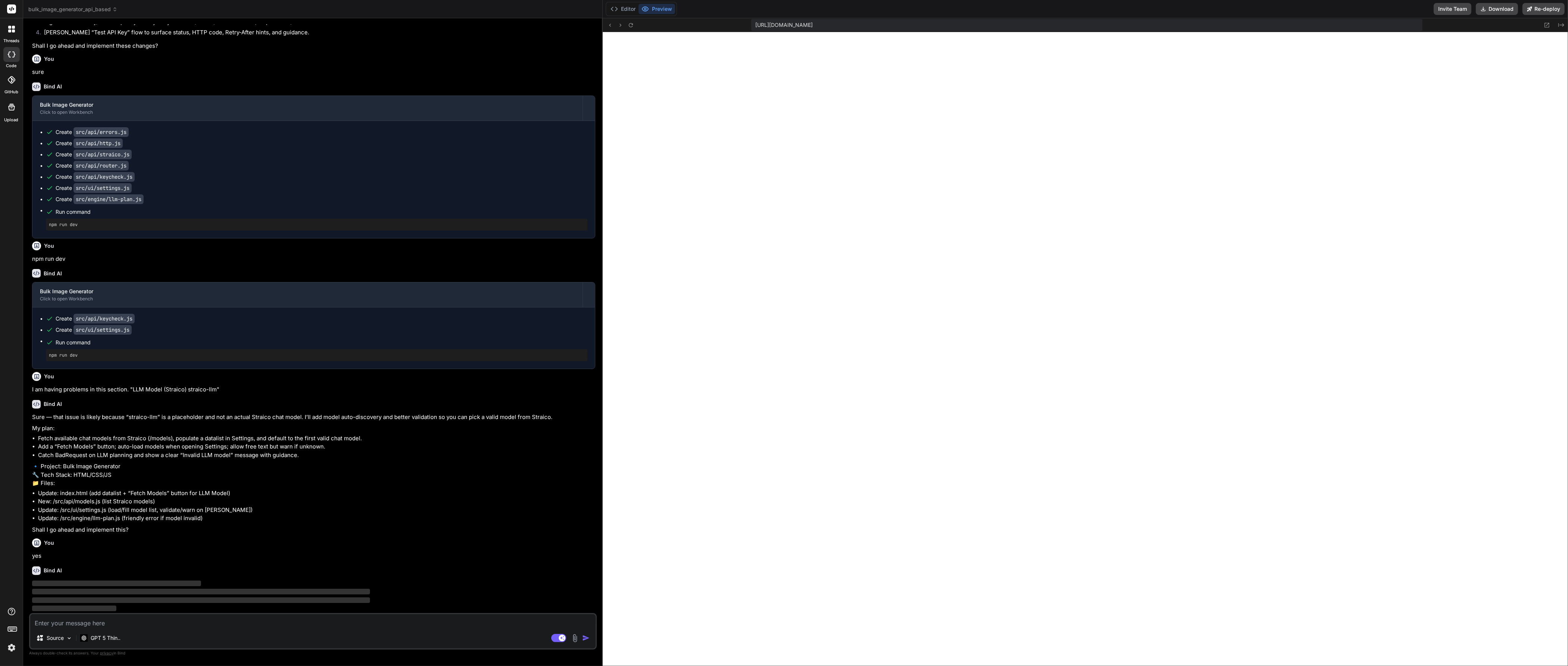
drag, startPoint x: 950, startPoint y: 382, endPoint x: 588, endPoint y: 433, distance: 365.6
click at [588, 433] on div "Bind AI Web Search Created with Pixso. Code Generator You give me sample input …" at bounding box center [313, 342] width 579 height 648
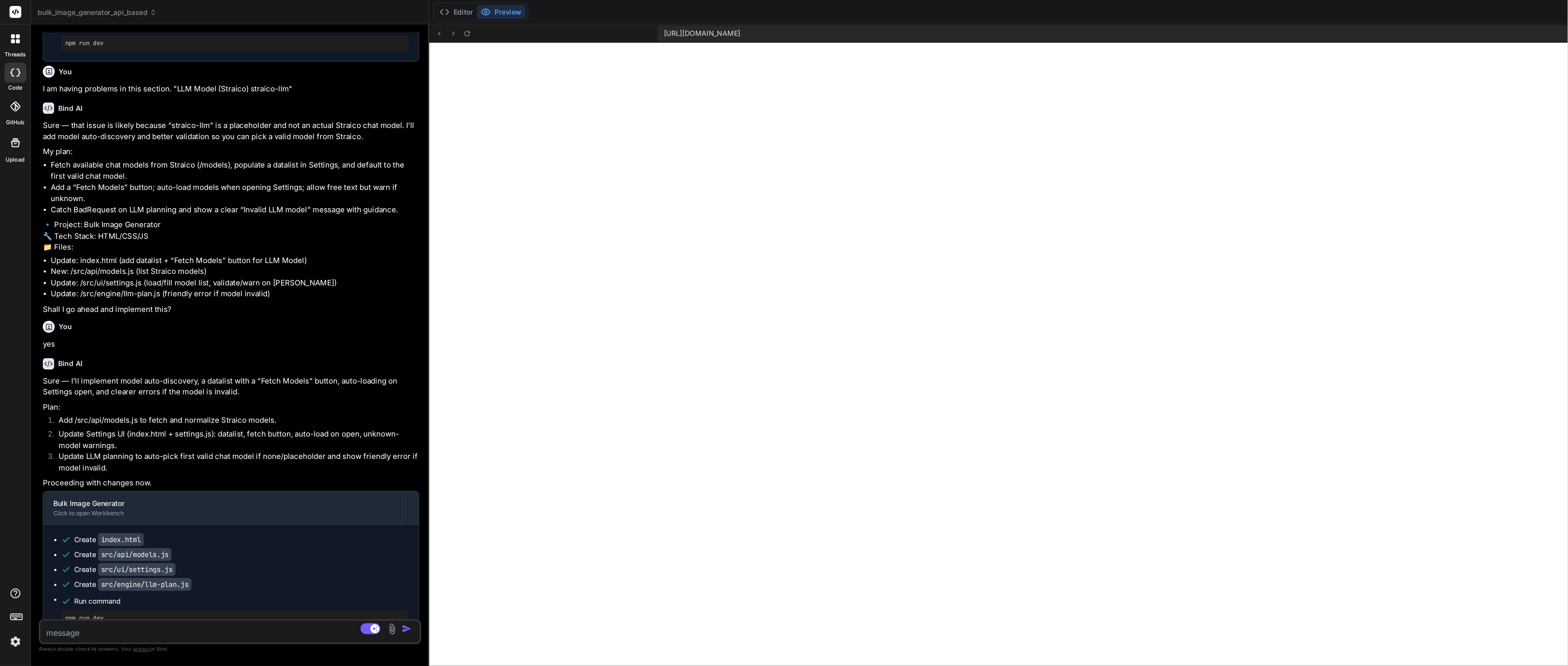
scroll to position [1350, 0]
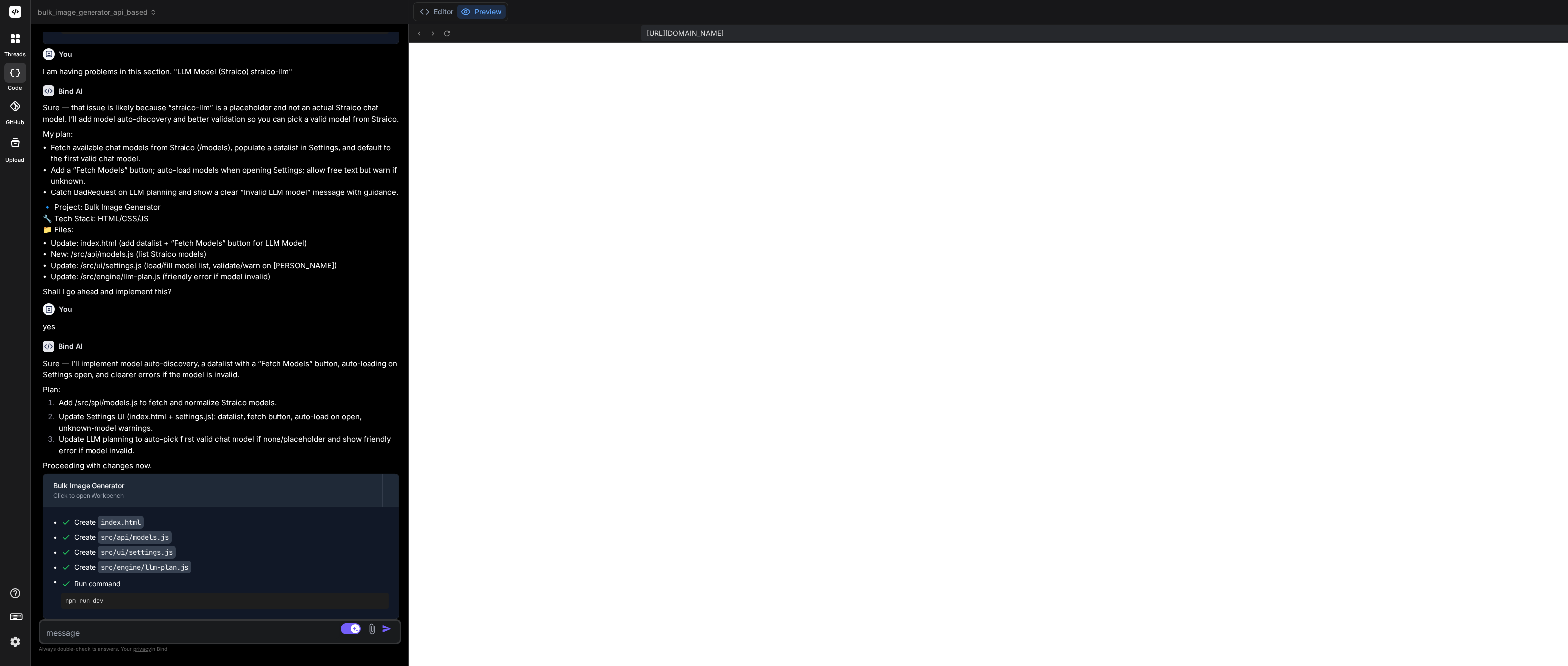
drag, startPoint x: 741, startPoint y: 367, endPoint x: 260, endPoint y: 378, distance: 481.1
click at [260, 378] on div "Bind AI Web Search Created with Pixso. Code Generator You give me sample input …" at bounding box center [220, 345] width 378 height 642
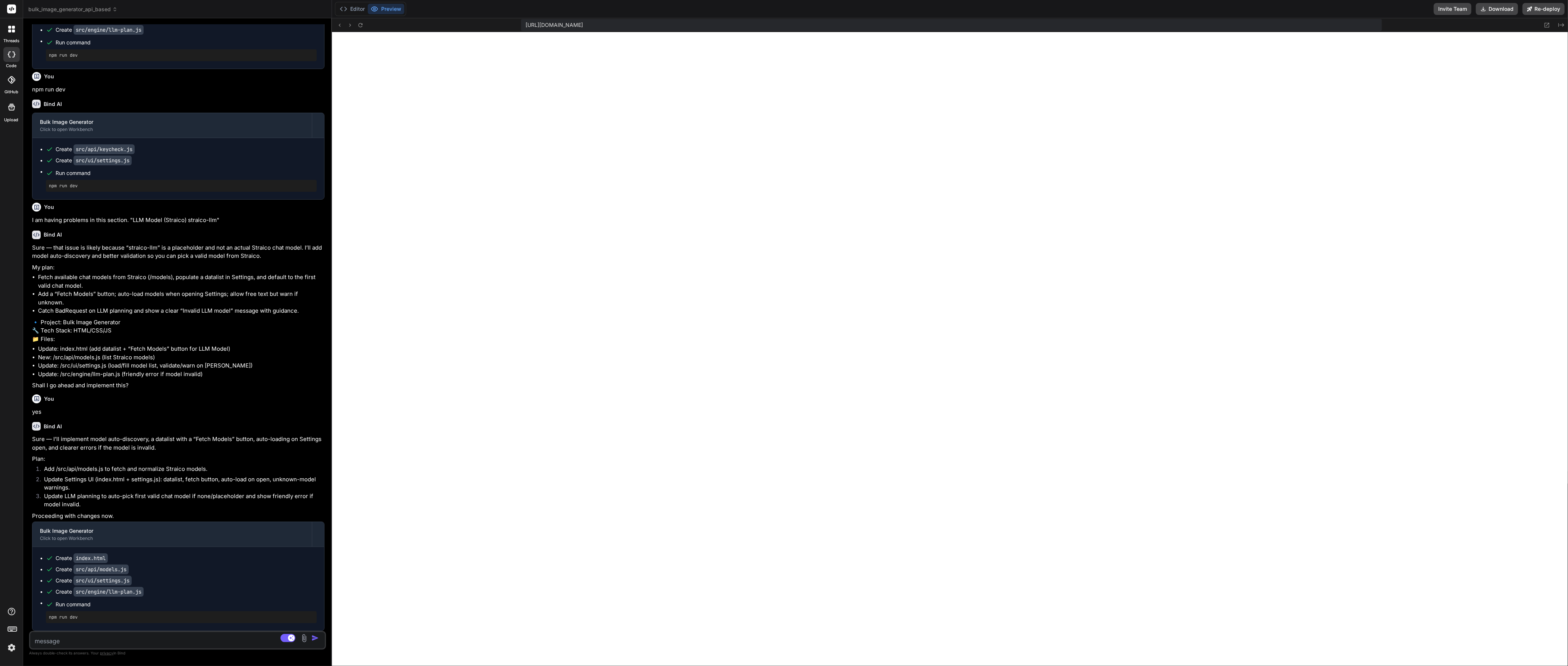
click at [70, 617] on pre "npm run dev" at bounding box center [181, 617] width 265 height 6
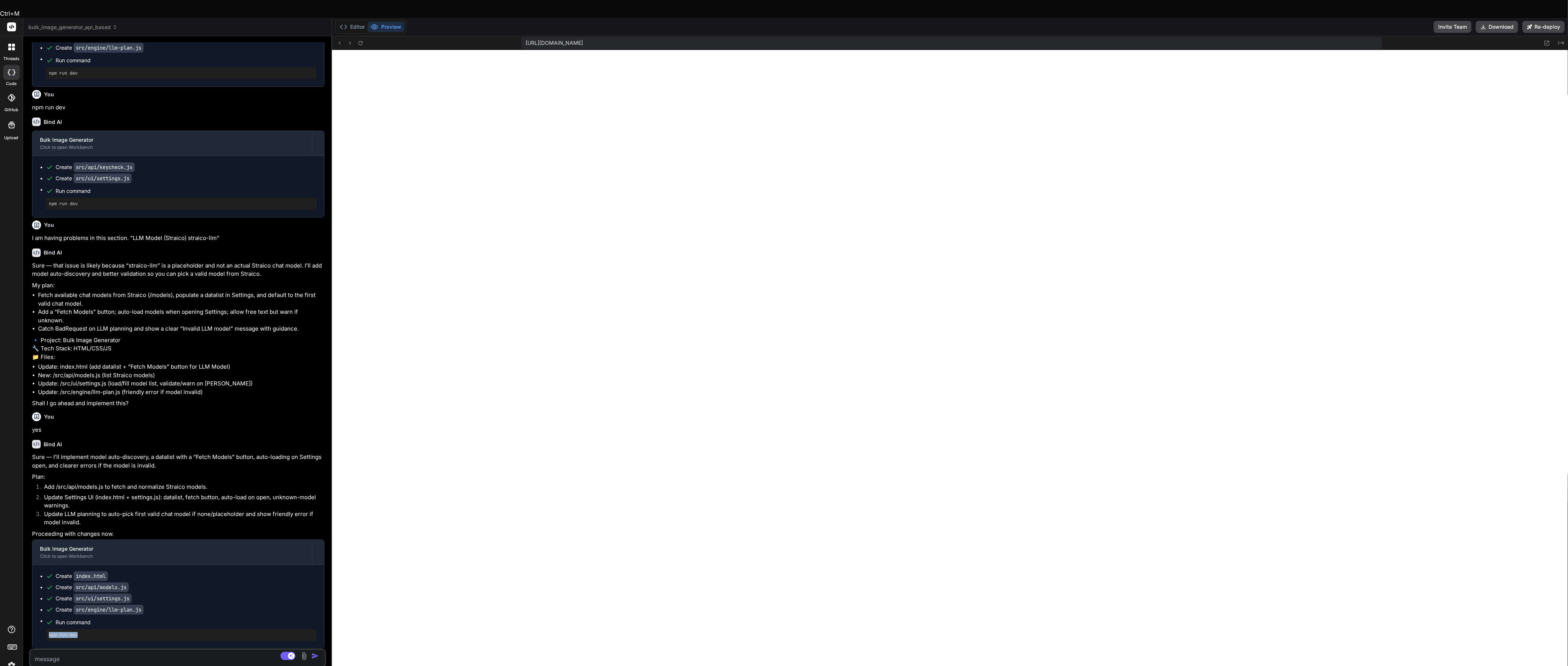
click at [70, 632] on pre "npm run dev" at bounding box center [181, 635] width 265 height 6
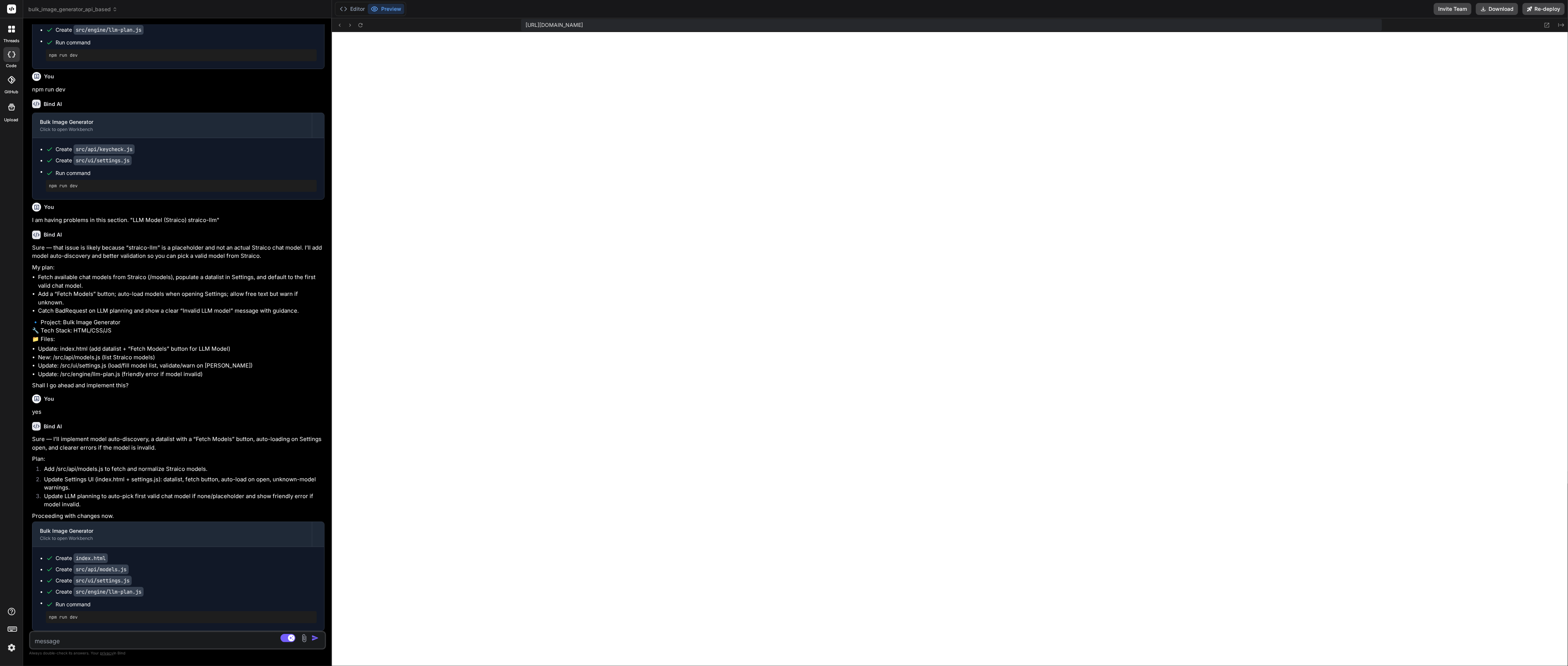
click at [137, 642] on textarea at bounding box center [153, 639] width 246 height 13
click at [370, 26] on div "https://y0kcklukd0sk6k1gcn36to6gry44is-fi4k-0dy8bjat--3000--96435430.local-corp…" at bounding box center [950, 25] width 1236 height 14
click at [356, 10] on button "Editor" at bounding box center [352, 9] width 31 height 10
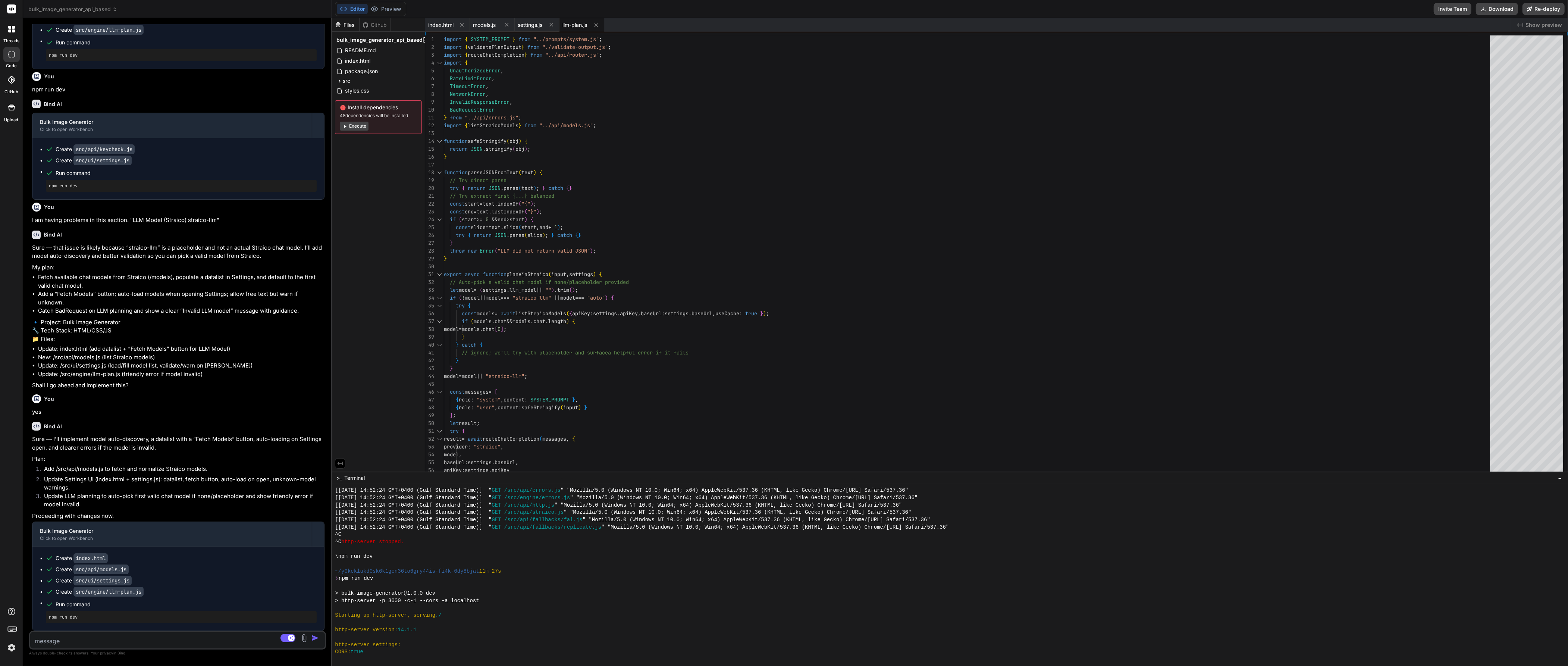
scroll to position [285, 0]
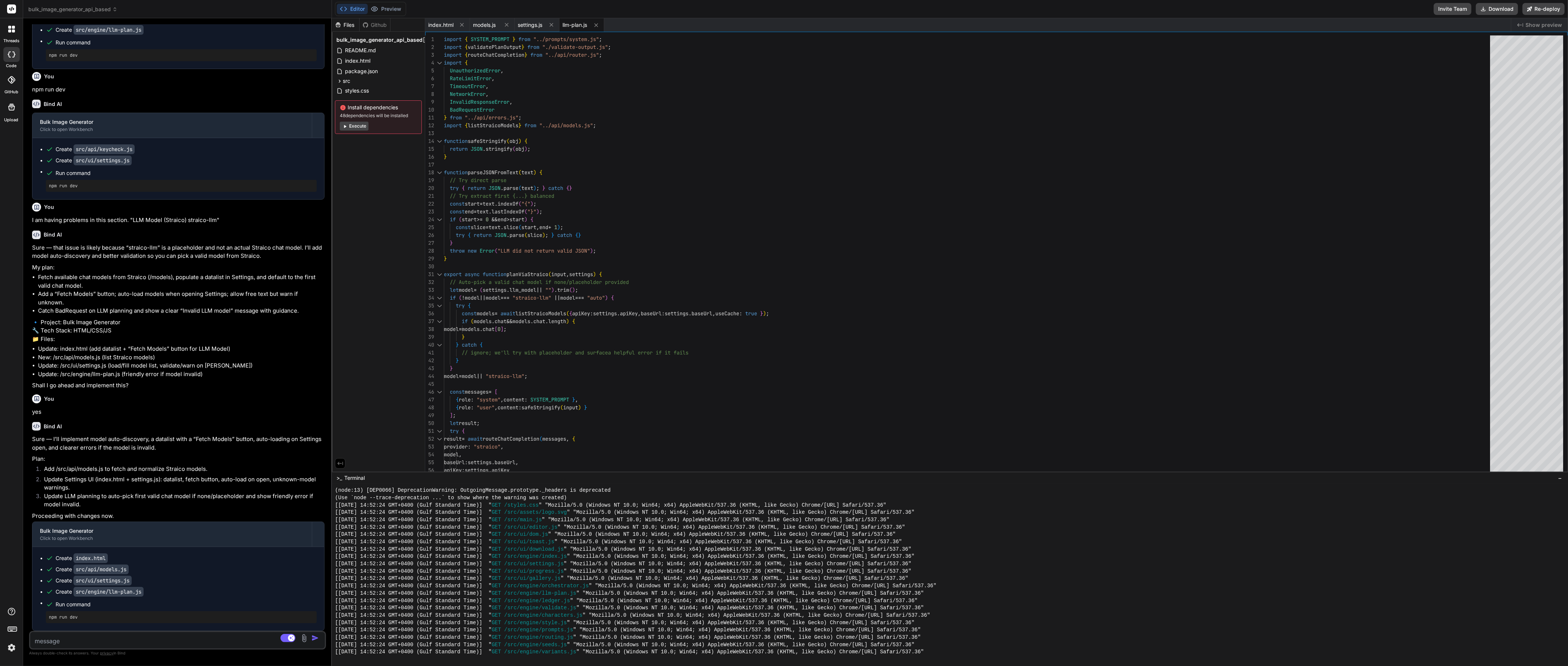
click at [389, 449] on div "Files Github bulk_image_generator_api_based README.md index.html package.json s…" at bounding box center [378, 245] width 93 height 453
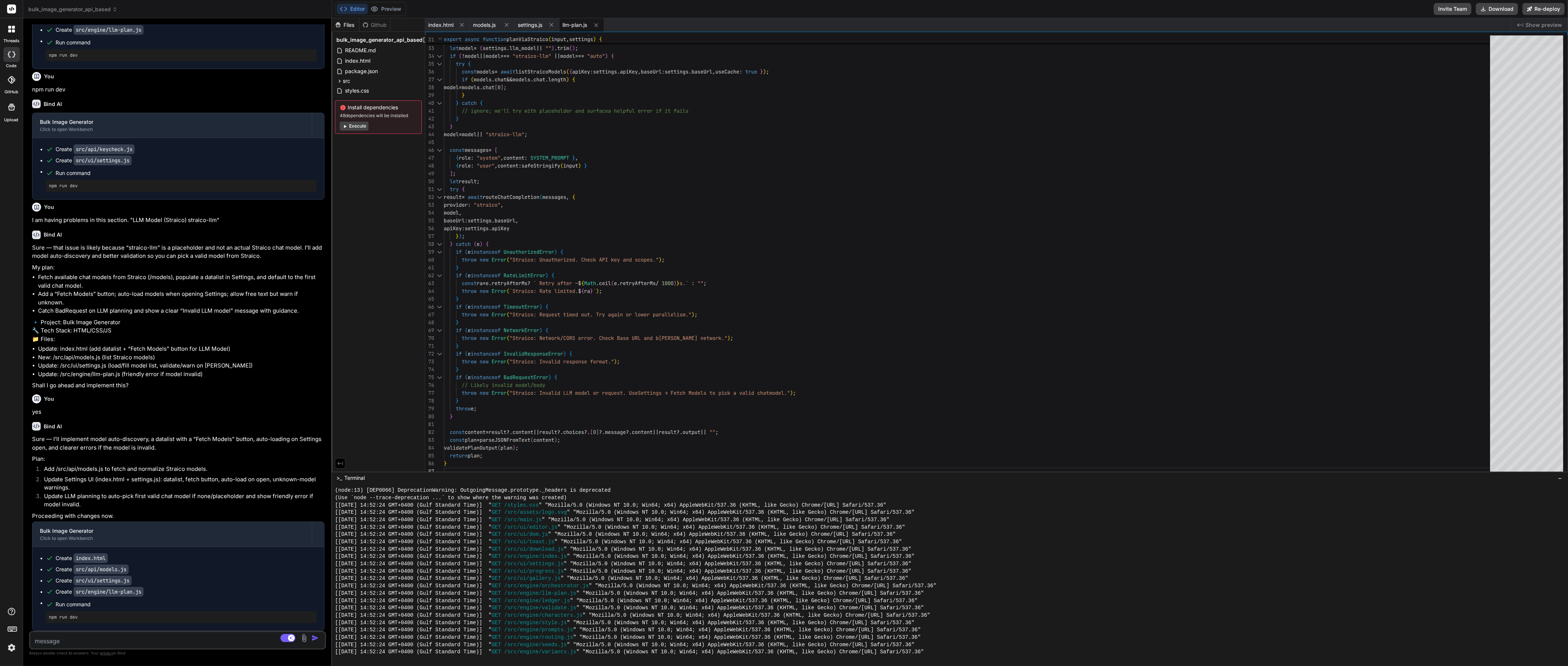
click at [348, 128] on icon at bounding box center [345, 126] width 5 height 5
click at [347, 120] on icon at bounding box center [345, 120] width 5 height 5
click at [343, 119] on icon at bounding box center [345, 120] width 5 height 5
click at [394, 267] on div "Files Github bulk_image_generator_api_based README.md index.html package.json s…" at bounding box center [378, 245] width 93 height 453
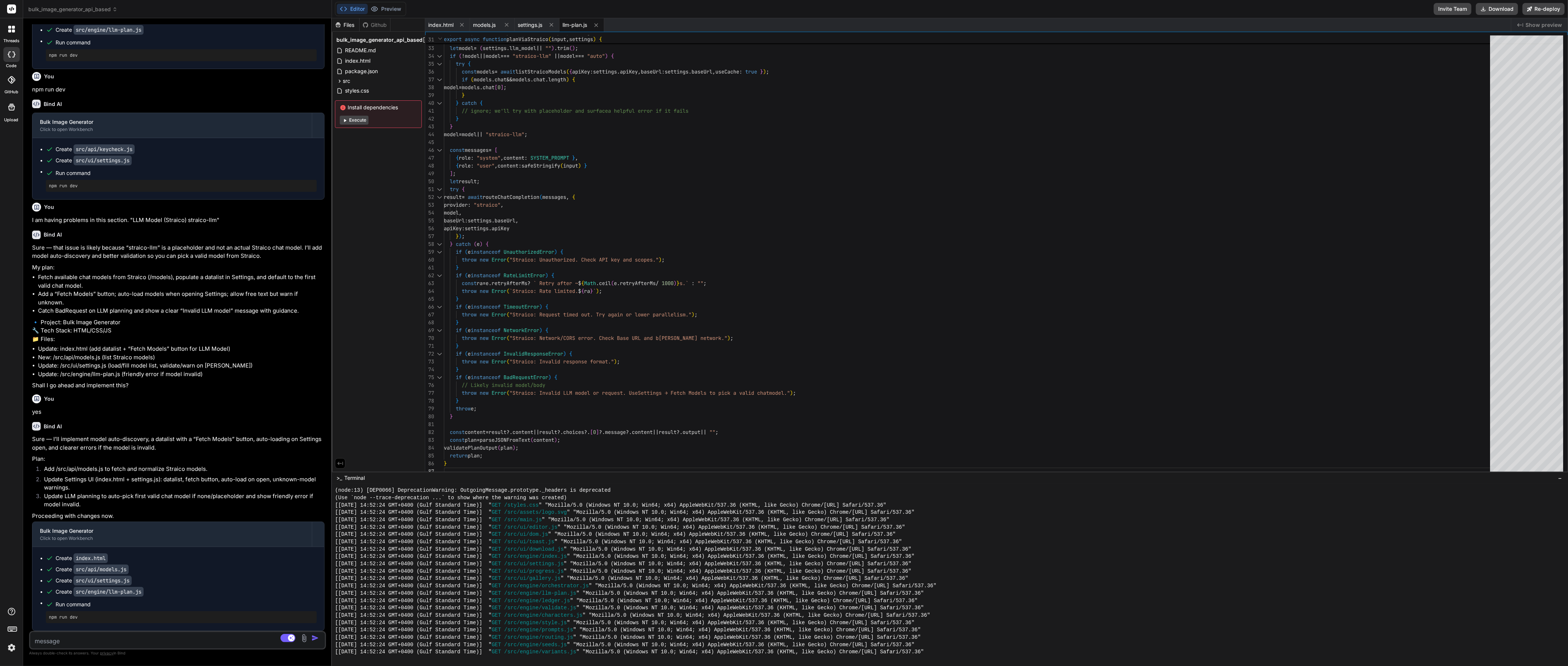
click at [366, 359] on div "Files Github bulk_image_generator_api_based README.md index.html package.json s…" at bounding box center [378, 245] width 93 height 453
click at [147, 641] on textarea at bounding box center [153, 639] width 246 height 13
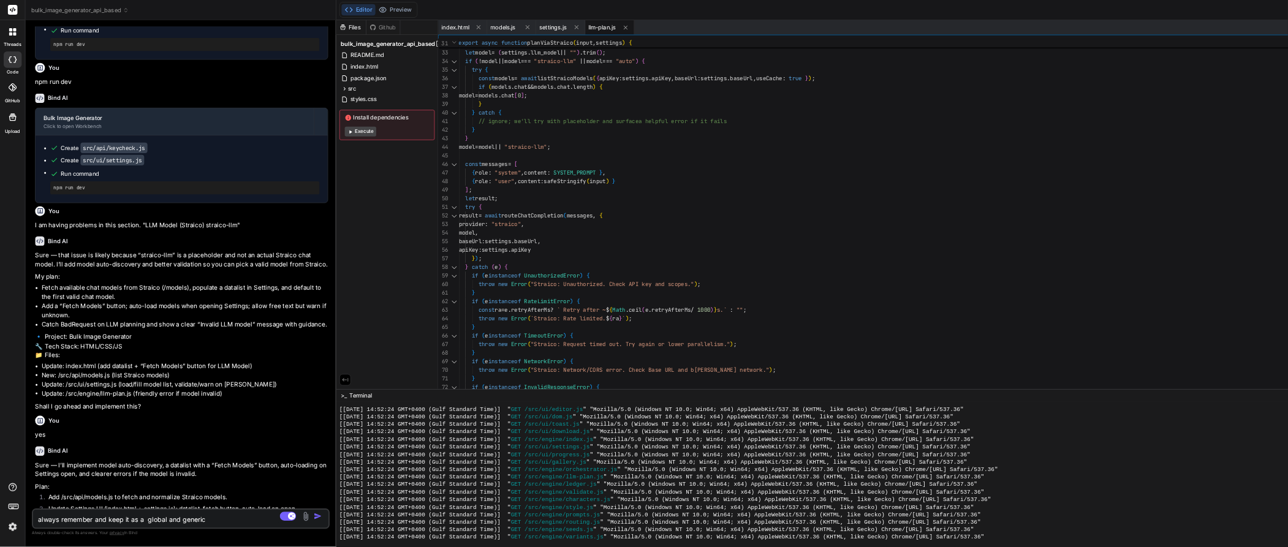
scroll to position [627, 0]
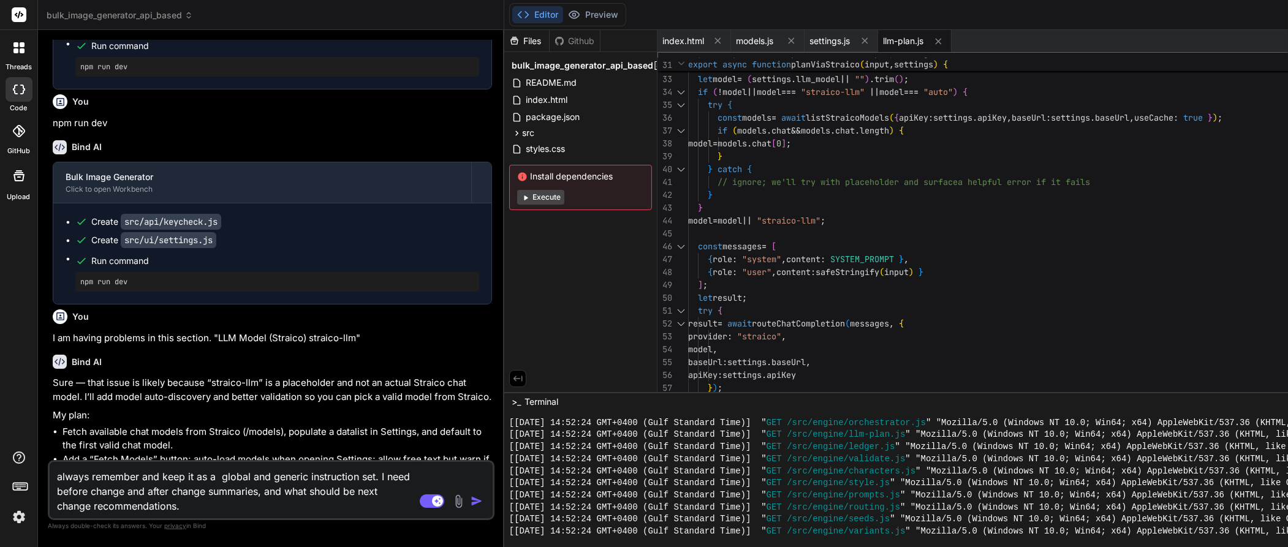
click at [205, 509] on textarea "always remember and keep it as a global and generic instruction set. I need bef…" at bounding box center [234, 487] width 369 height 51
click at [373, 475] on textarea "always remember and keep it as a global and generic instruction set. I need bef…" at bounding box center [234, 487] width 369 height 51
paste textarea "actually you are not following the model rules regulation. i Need a drop down l…"
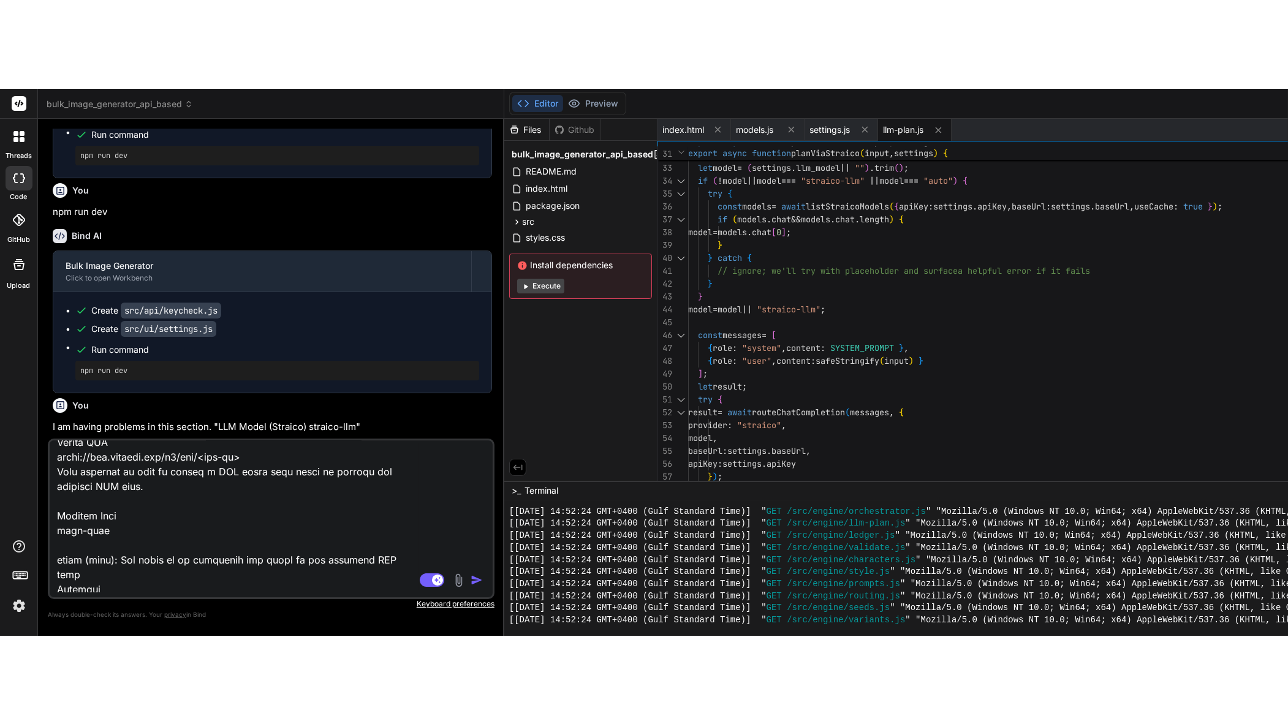
scroll to position [0, 0]
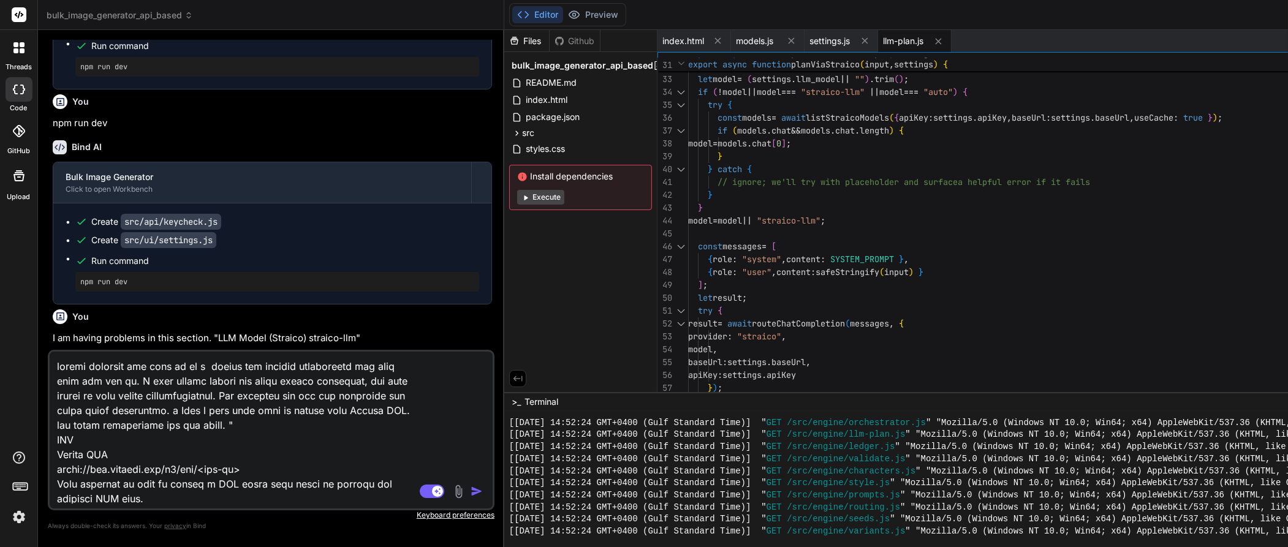
click at [170, 425] on textarea at bounding box center [234, 428] width 369 height 152
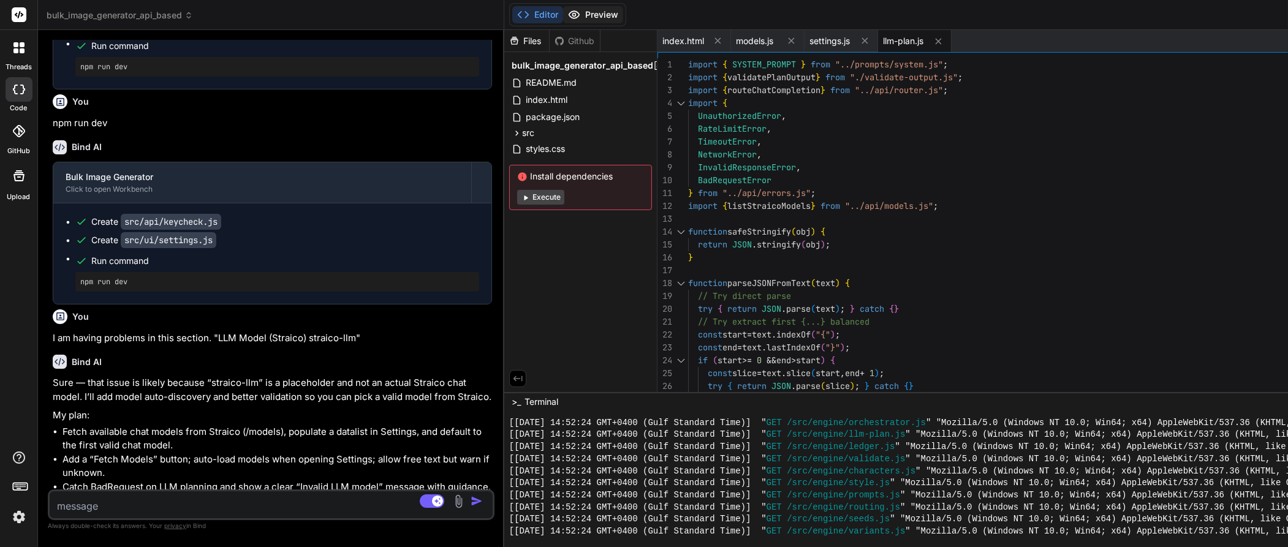
click at [593, 10] on button "Preview" at bounding box center [593, 14] width 60 height 17
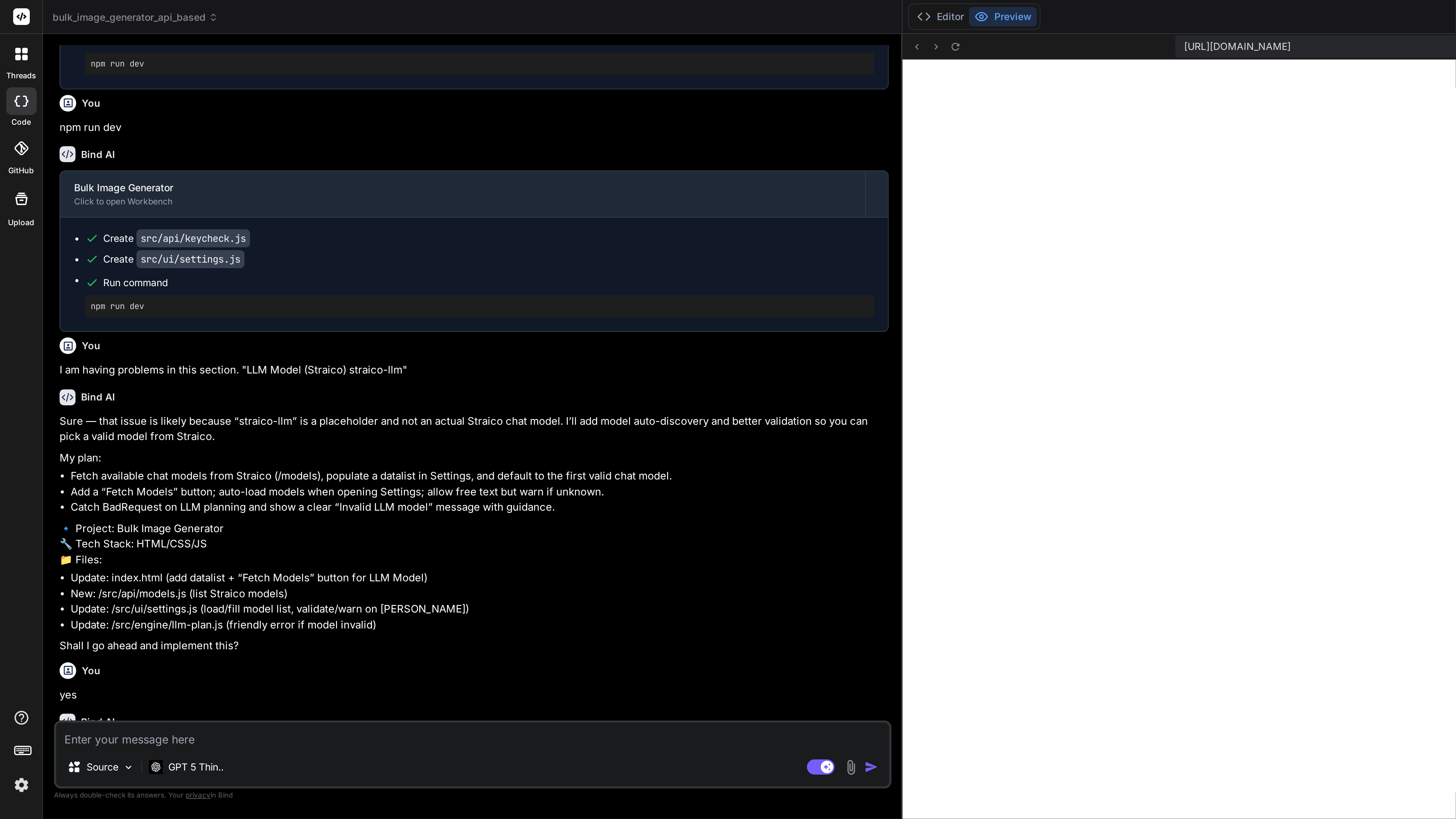
scroll to position [1091, 0]
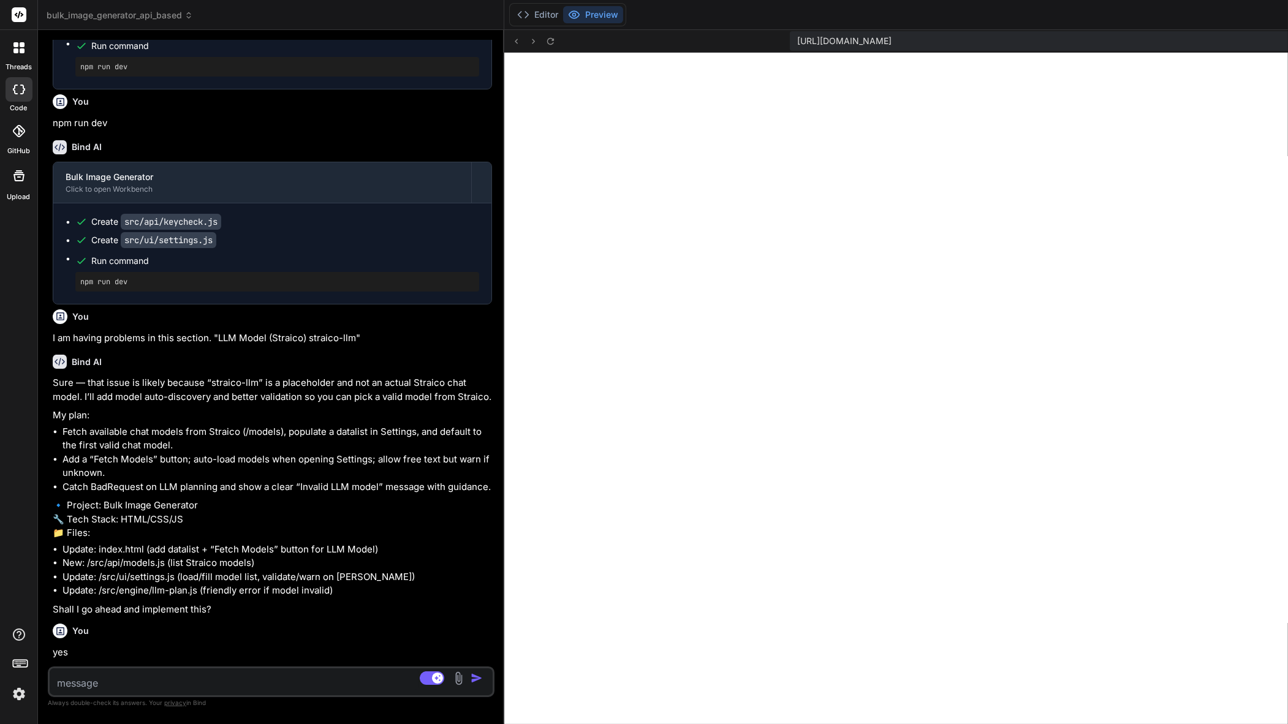
drag, startPoint x: 504, startPoint y: 628, endPoint x: 29, endPoint y: 682, distance: 477.3
click at [29, 682] on div "threads code GitHub Upload bulk_image_generator_api_based Created with Pixso. B…" at bounding box center [644, 362] width 1288 height 724
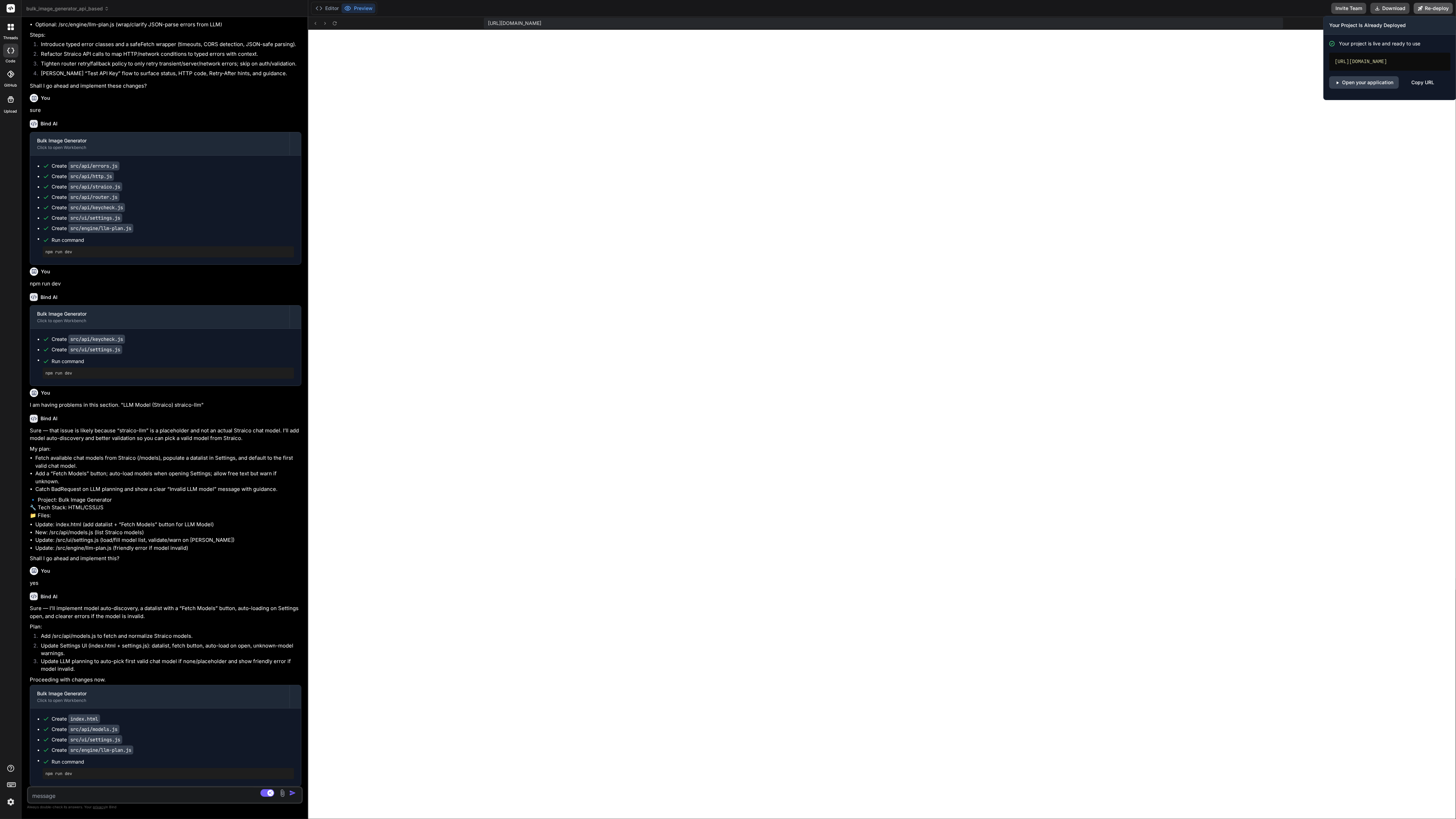
click at [1431, 8] on button "Re-deploy" at bounding box center [1433, 8] width 39 height 11
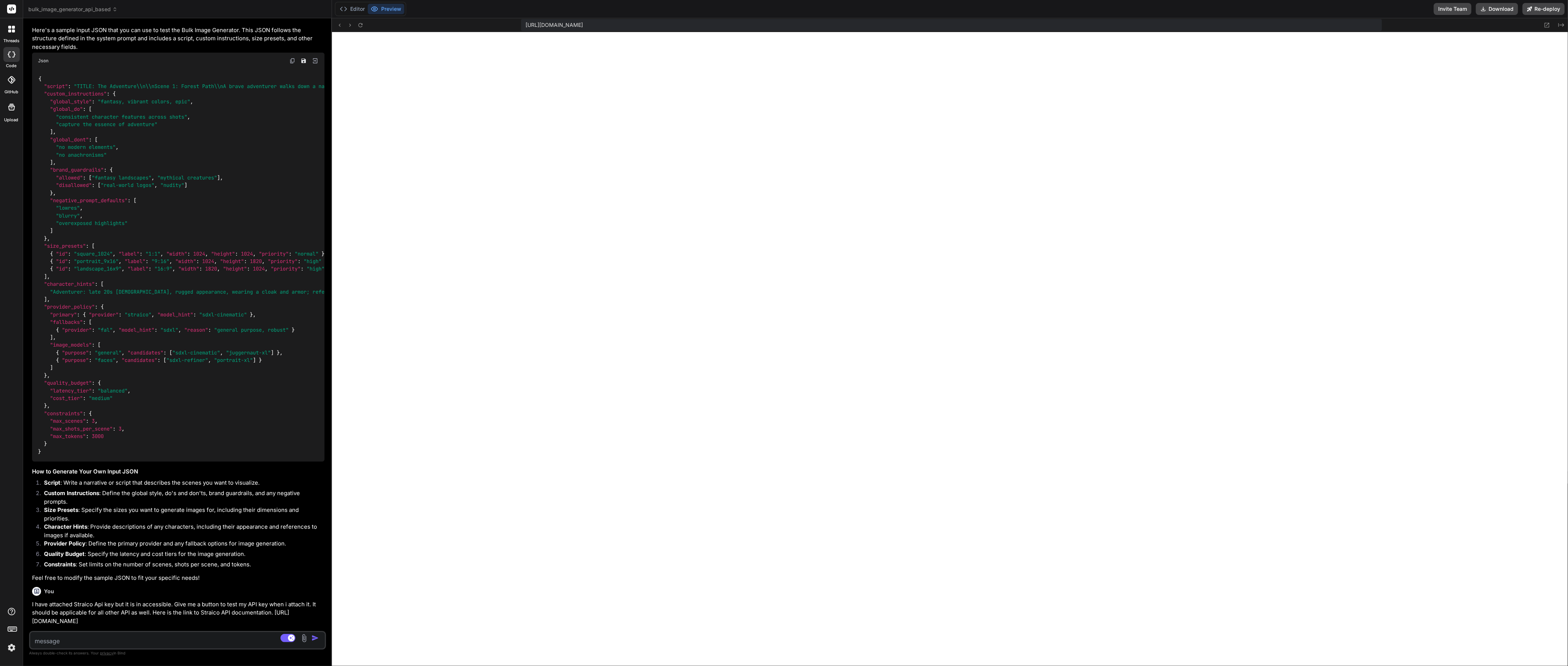
scroll to position [1285, 0]
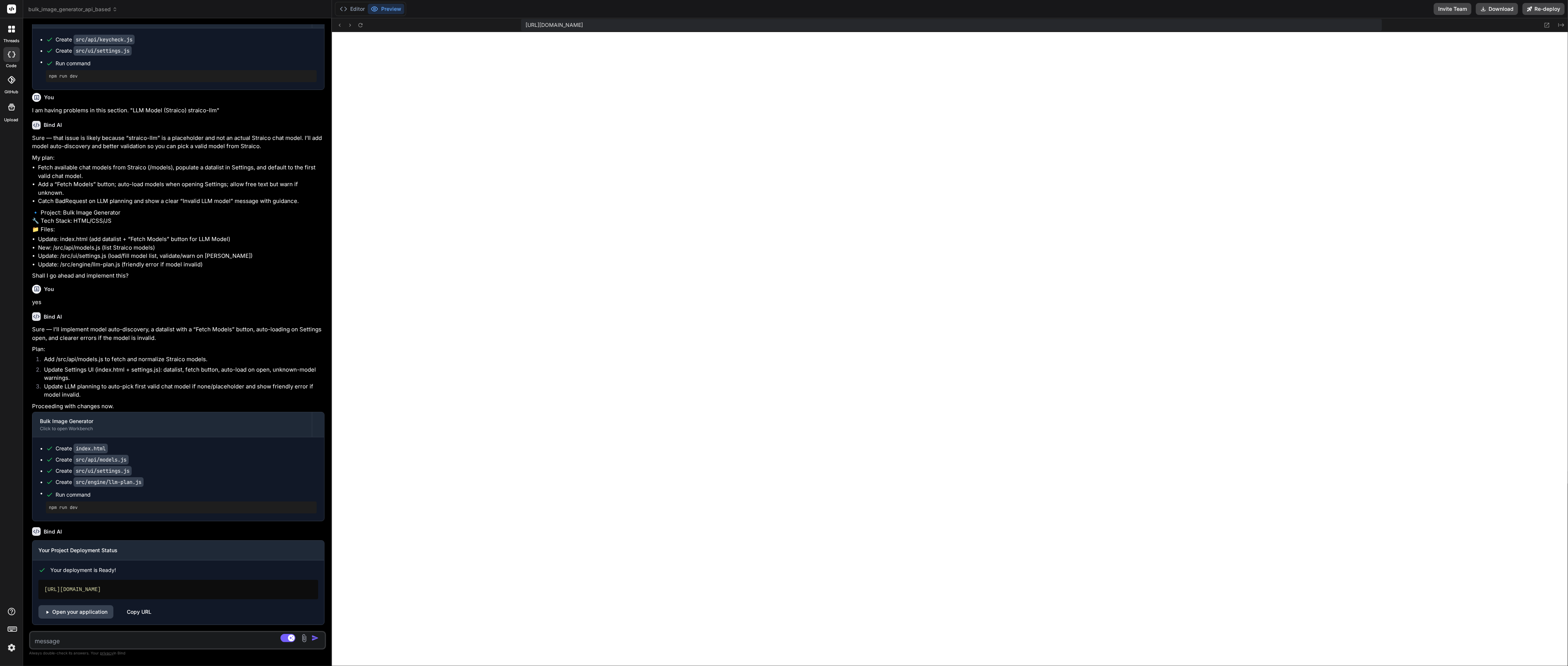
click at [127, 641] on textarea at bounding box center [153, 639] width 246 height 13
paste textarea "always remember and keep it as a global and generic instruction set save with y…"
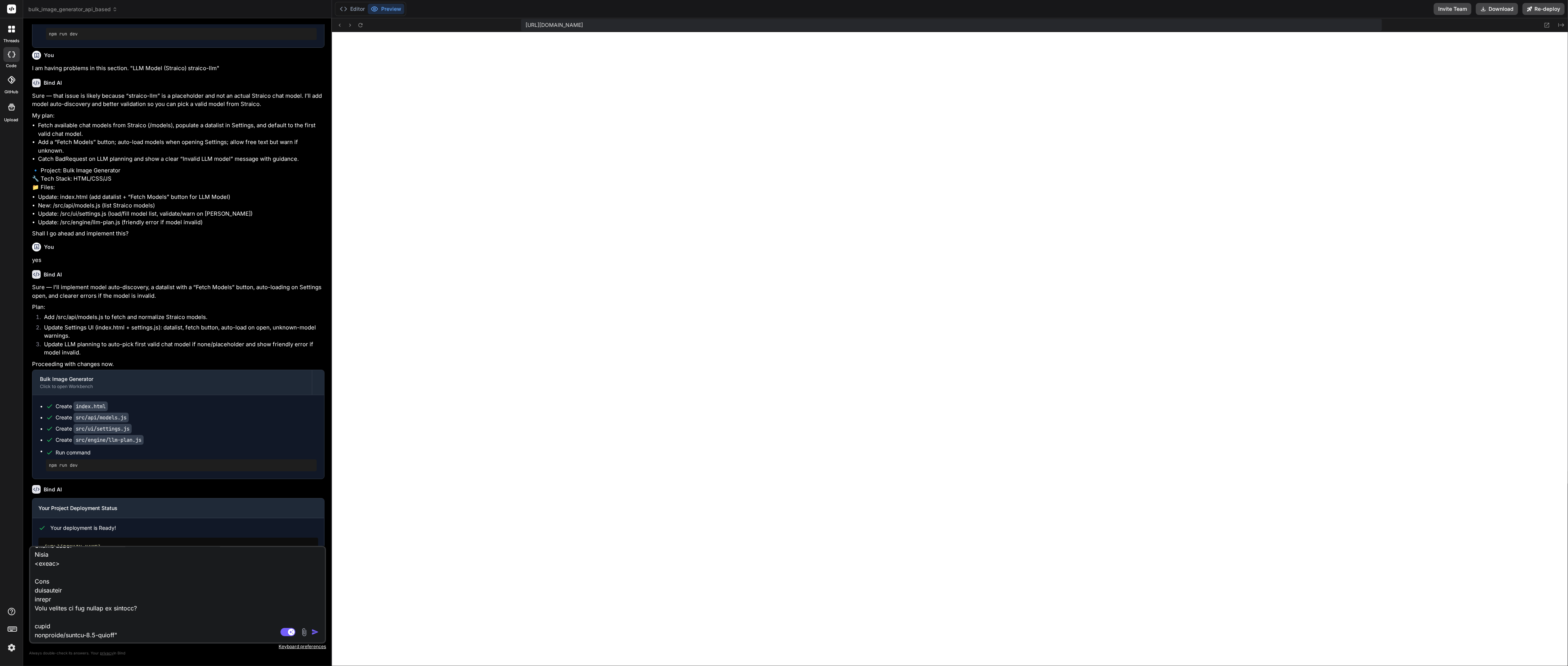
click at [317, 633] on img "button" at bounding box center [315, 632] width 7 height 7
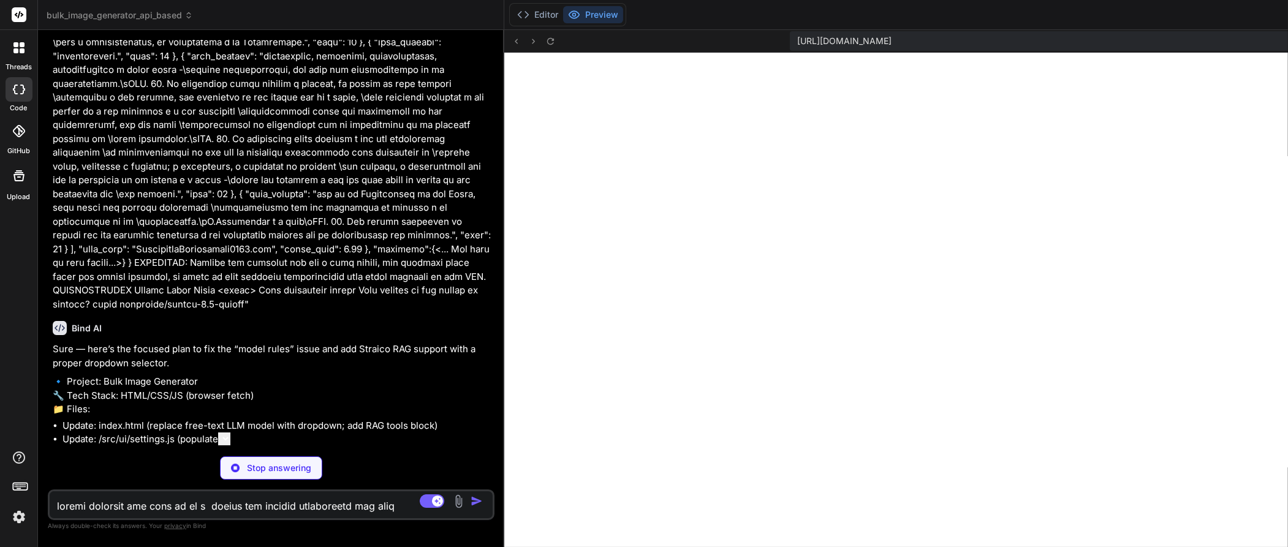
scroll to position [3918, 0]
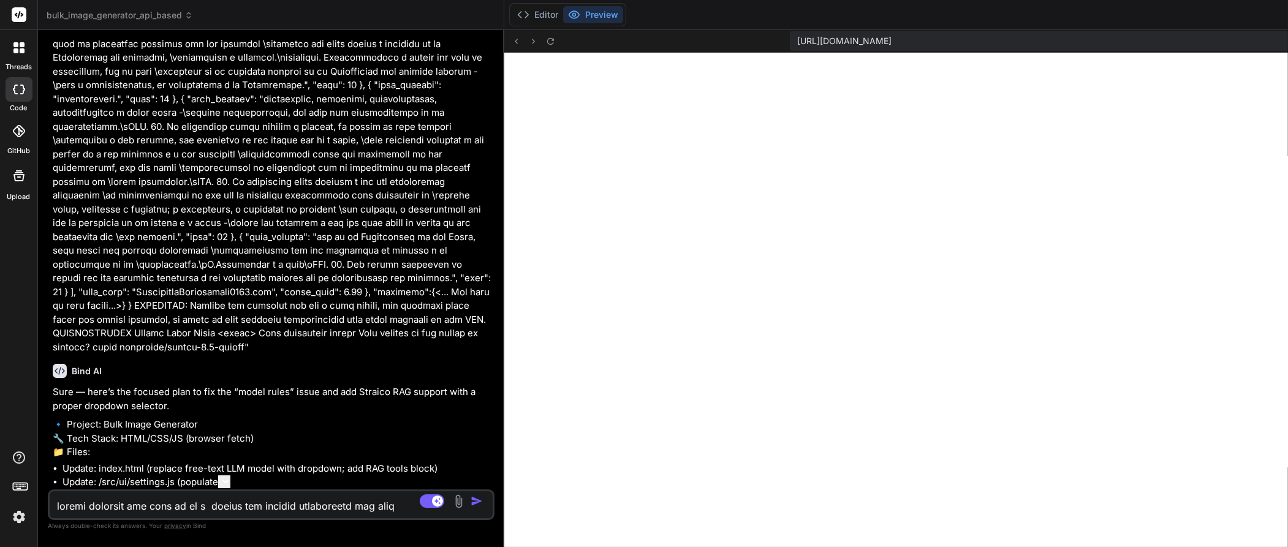
drag, startPoint x: 260, startPoint y: 376, endPoint x: 268, endPoint y: 385, distance: 12.6
click at [260, 385] on p "Sure — here’s the focused plan to fix the “model rules” issue and add Straico R…" at bounding box center [272, 399] width 439 height 28
click at [301, 499] on textarea at bounding box center [234, 502] width 369 height 22
click at [277, 473] on li "Update: index.html (replace free-text LLM model with dropdown; add RAG tools bl…" at bounding box center [278, 469] width 430 height 14
click at [246, 479] on li "Update: /src/ui/settings.js (populate" at bounding box center [278, 482] width 430 height 14
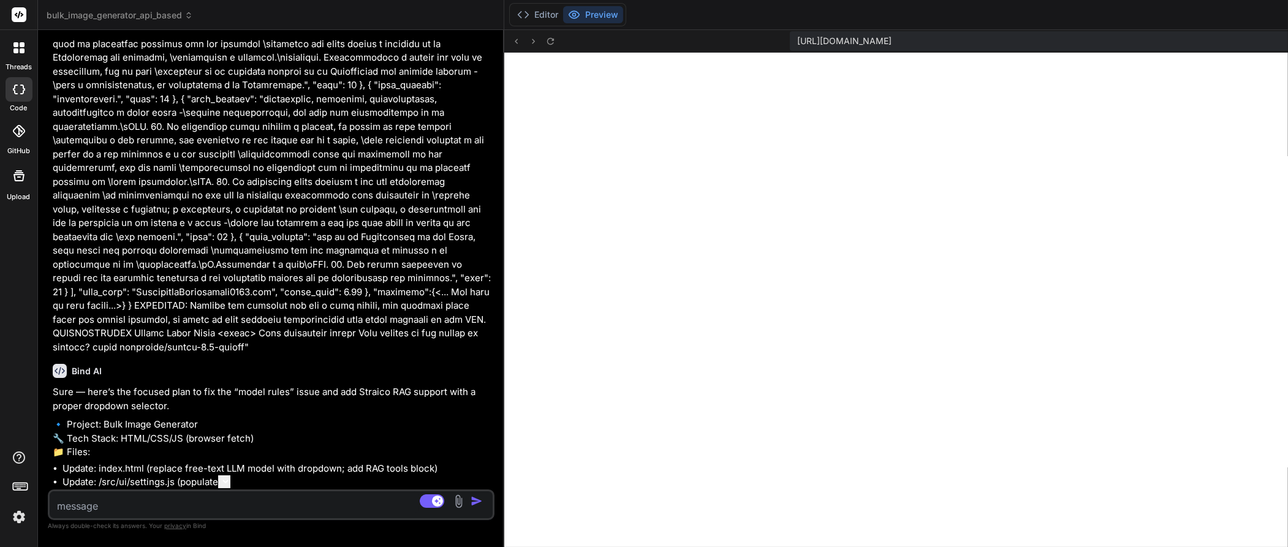
click at [170, 500] on textarea at bounding box center [234, 502] width 369 height 22
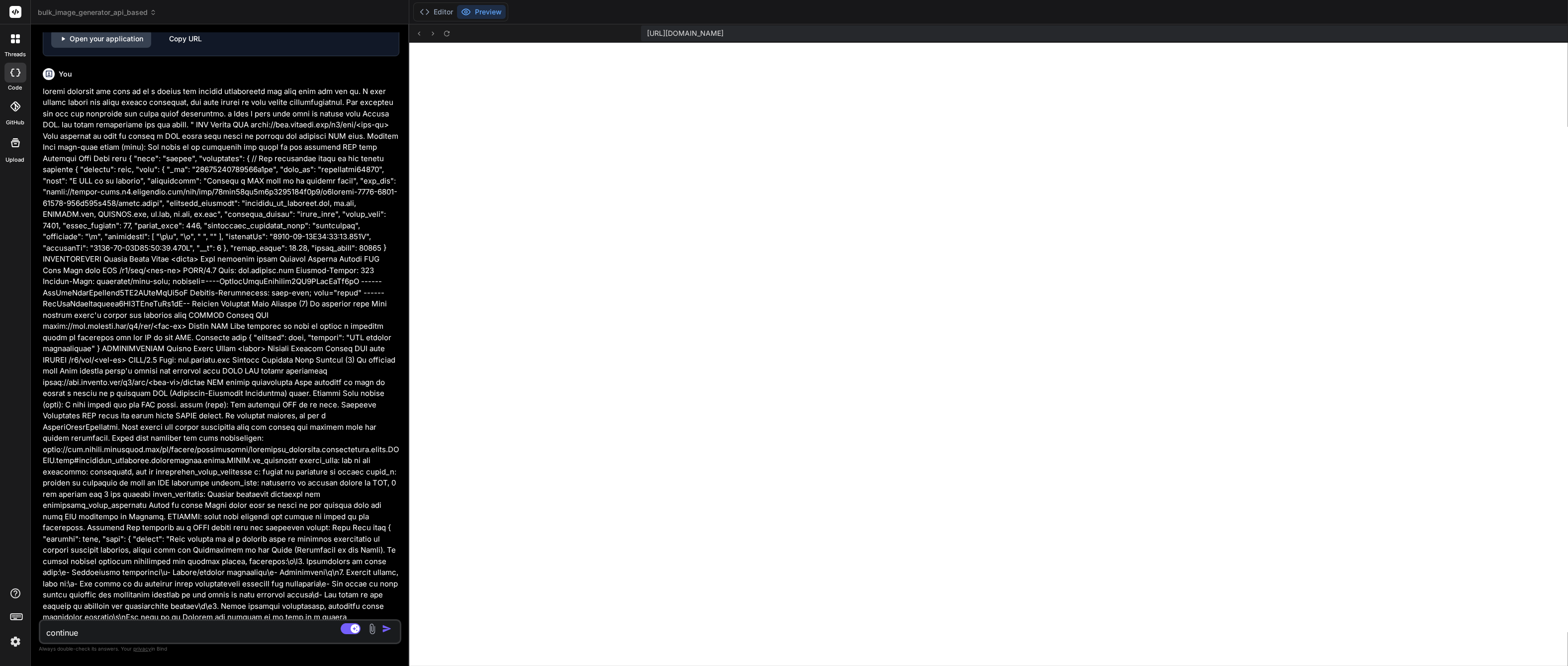
scroll to position [2969, 0]
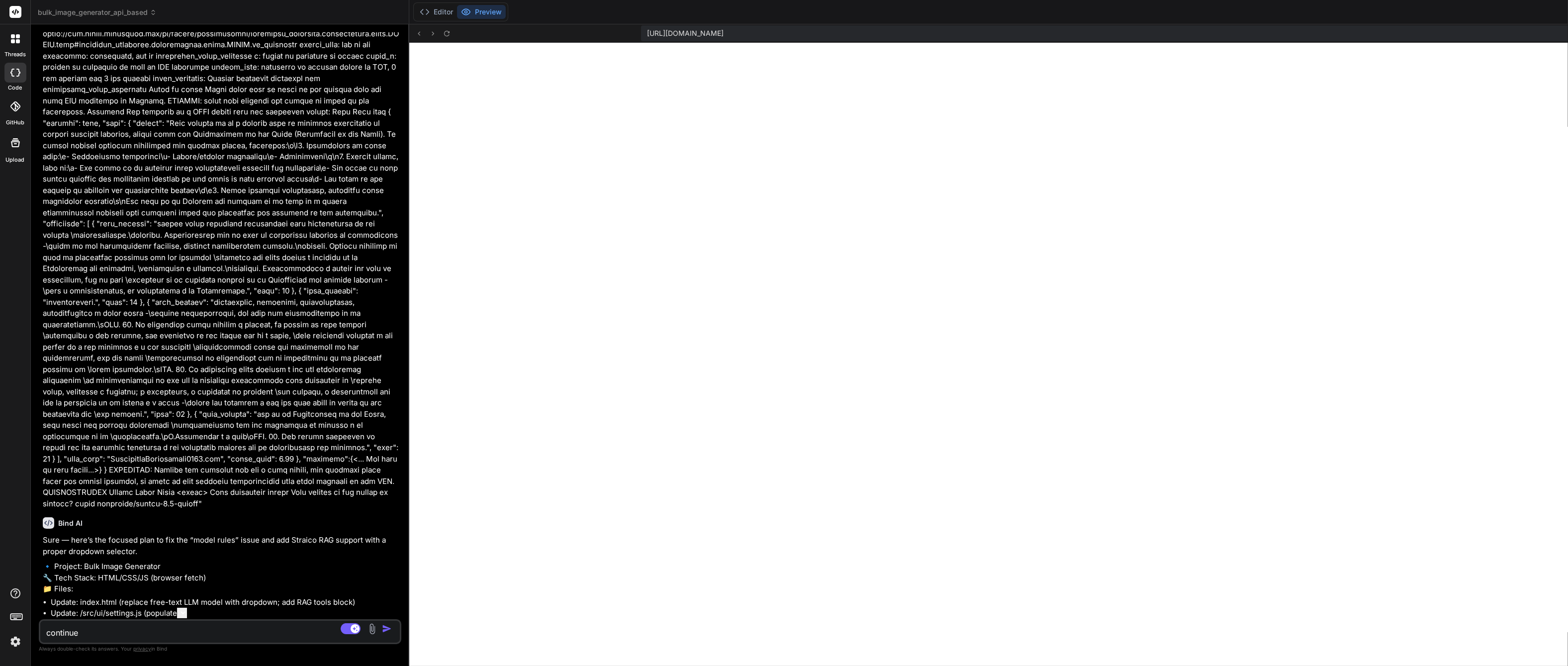
click at [131, 639] on div "continue Source GPT 5 Thin.. Agent Mode. When this toggle is activated, AI auto…" at bounding box center [220, 632] width 363 height 25
click at [352, 629] on rect at bounding box center [355, 629] width 9 height 9
click at [350, 629] on rect at bounding box center [346, 629] width 9 height 9
click at [386, 632] on img "button" at bounding box center [387, 629] width 10 height 10
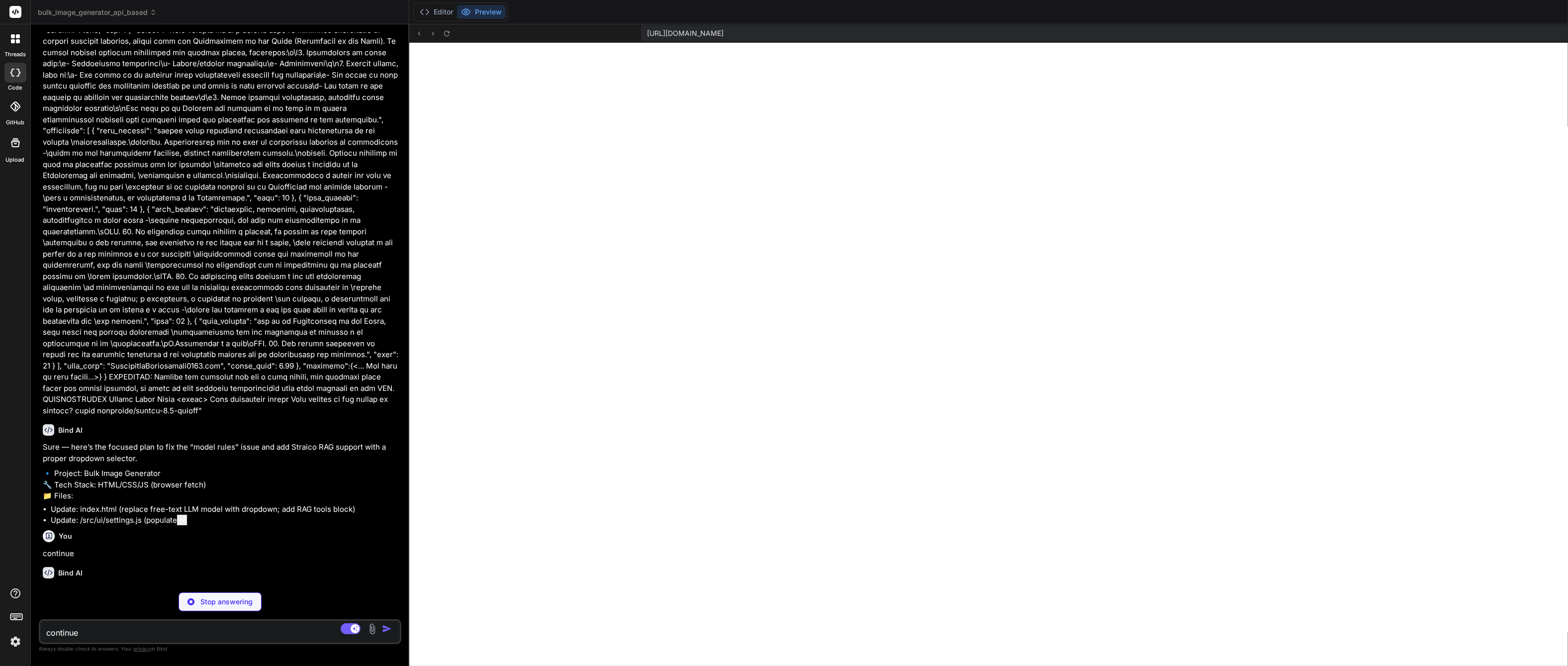
scroll to position [3073, 0]
